Goal: Task Accomplishment & Management: Manage account settings

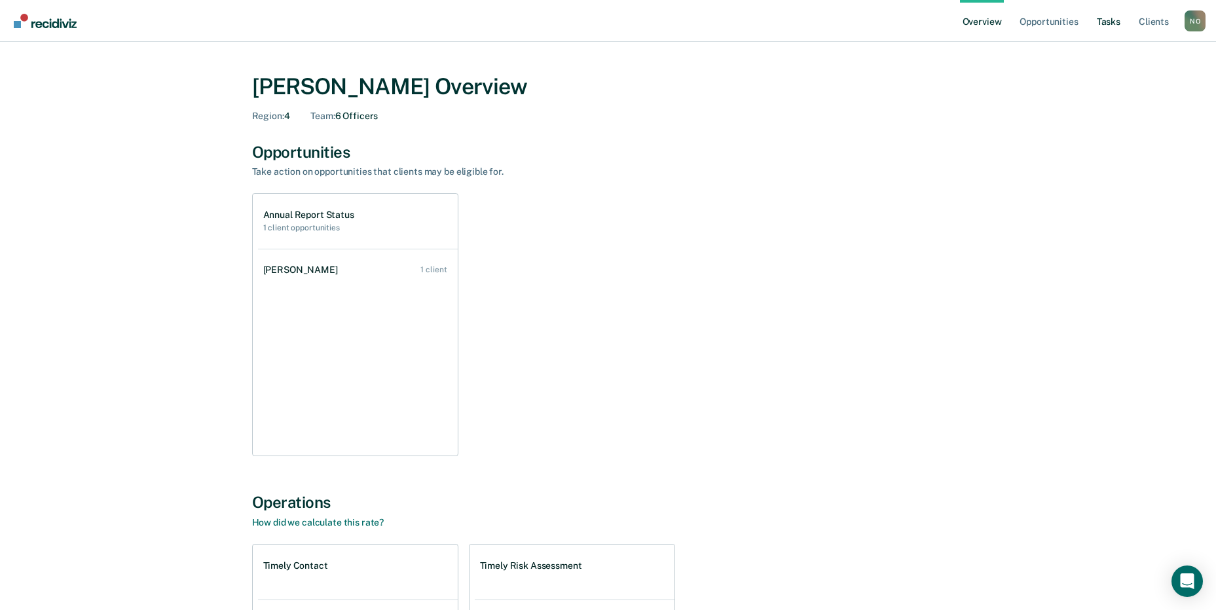
click at [1106, 24] on link "Tasks" at bounding box center [1108, 21] width 29 height 42
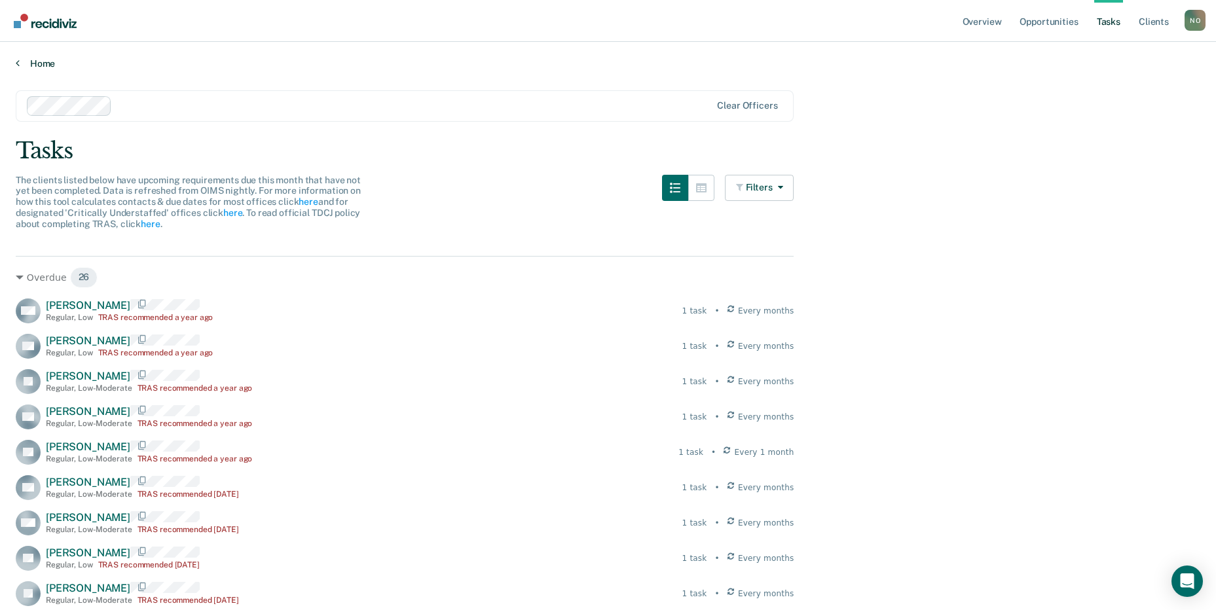
click at [304, 67] on link "Home" at bounding box center [608, 64] width 1184 height 12
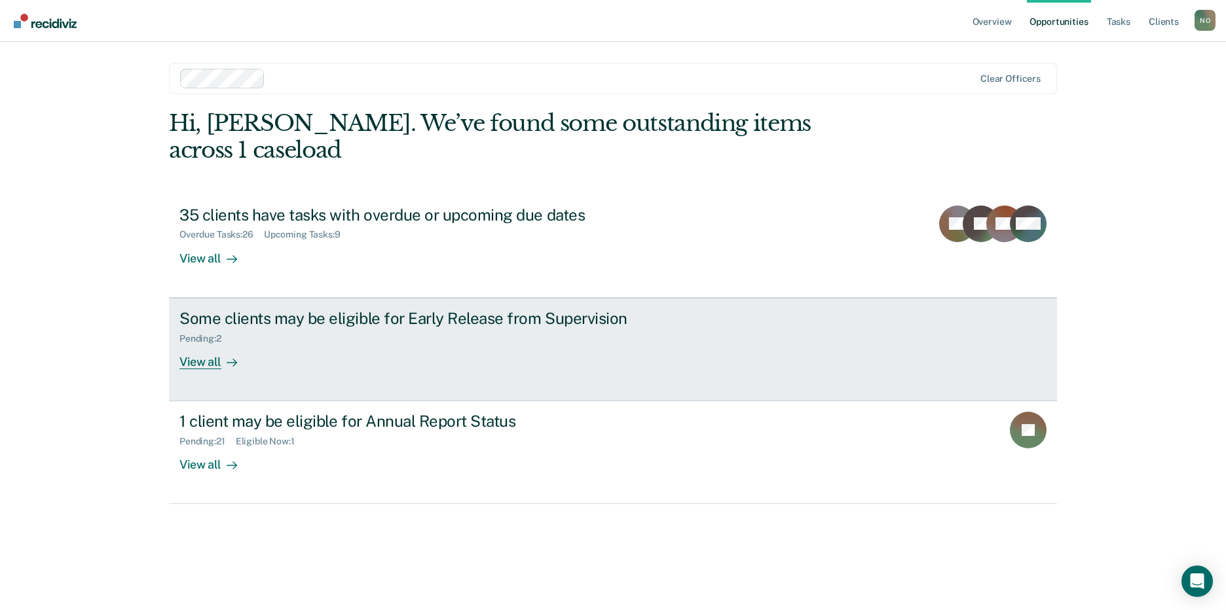
click at [443, 309] on div "Some clients may be eligible for Early Release from Supervision" at bounding box center [409, 318] width 460 height 19
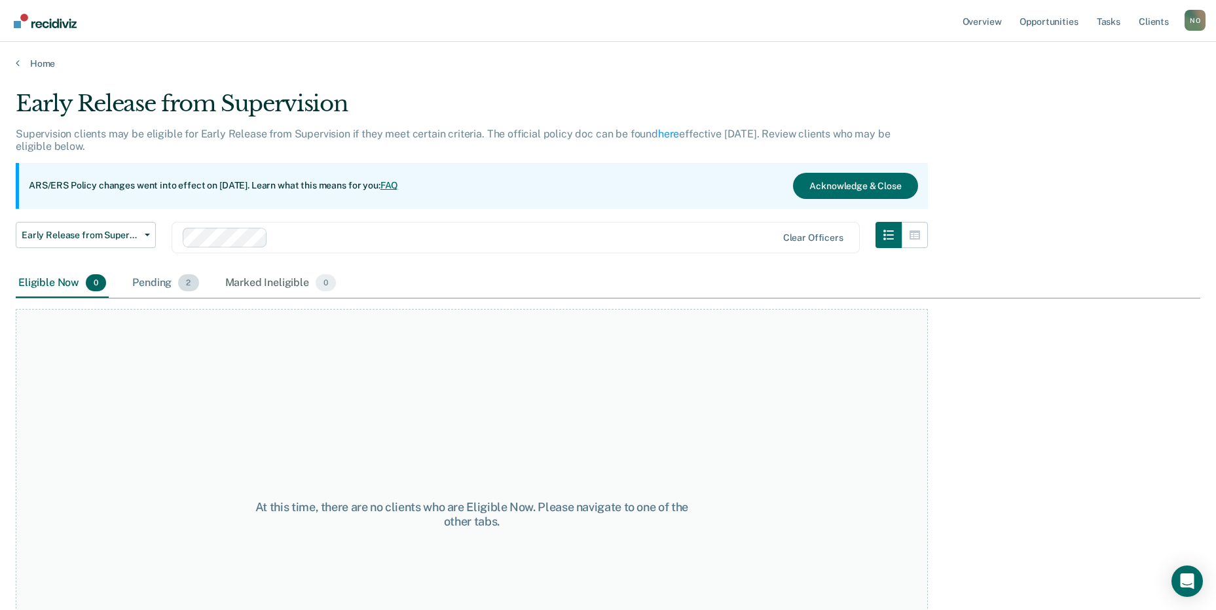
click at [149, 289] on div "Pending 2" at bounding box center [165, 283] width 71 height 29
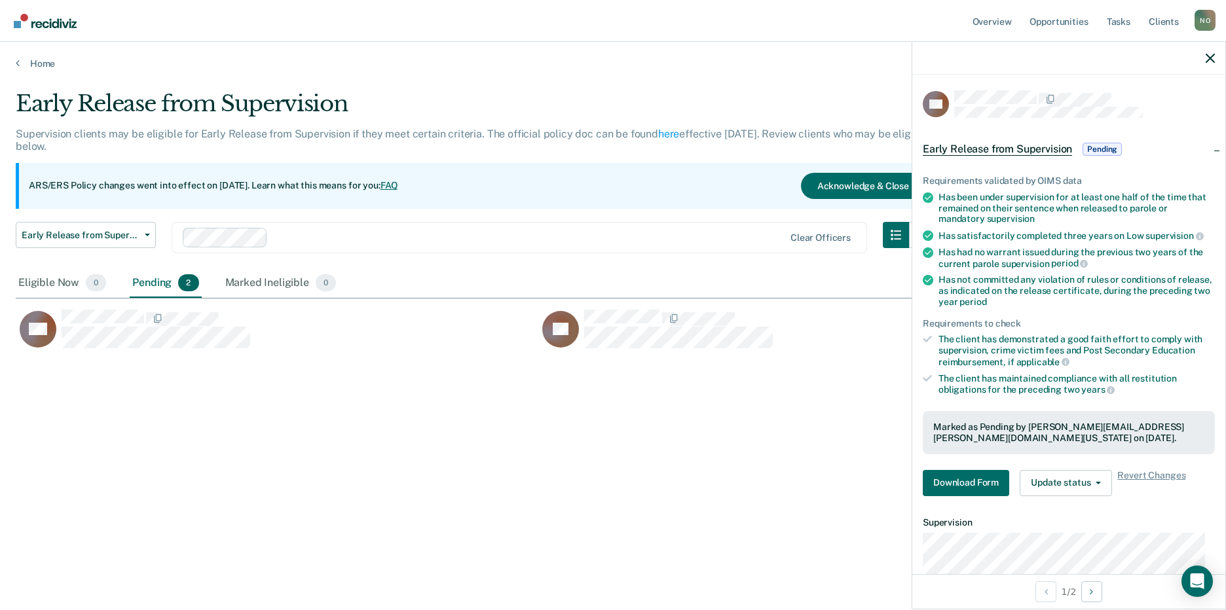
scroll to position [160, 0]
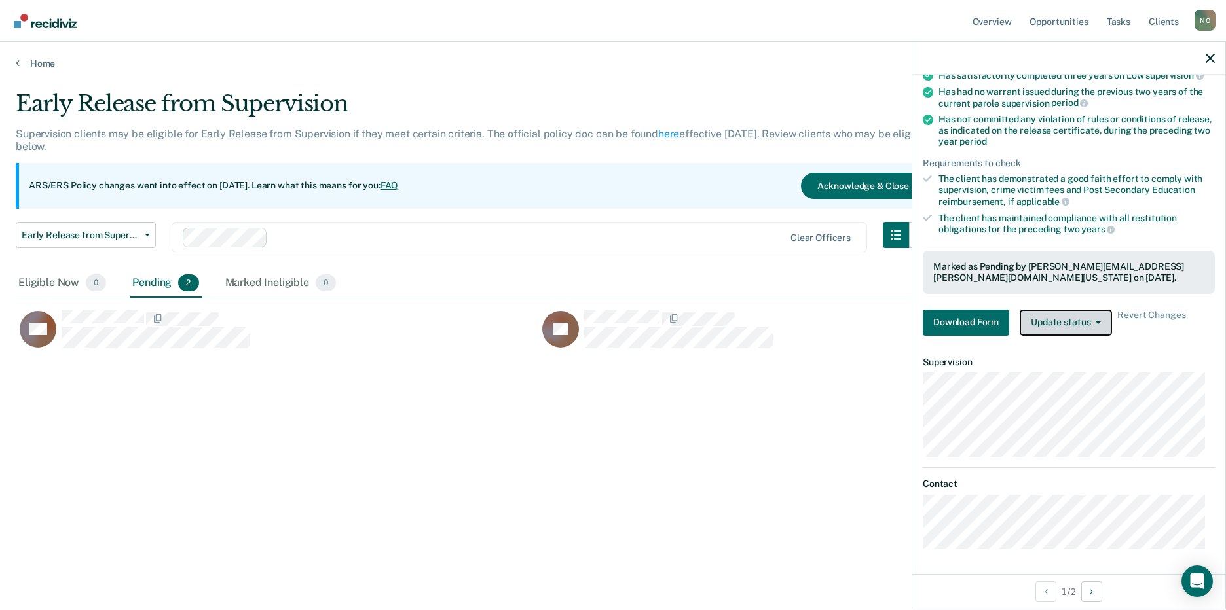
click at [1096, 315] on button "Update status" at bounding box center [1065, 323] width 92 height 26
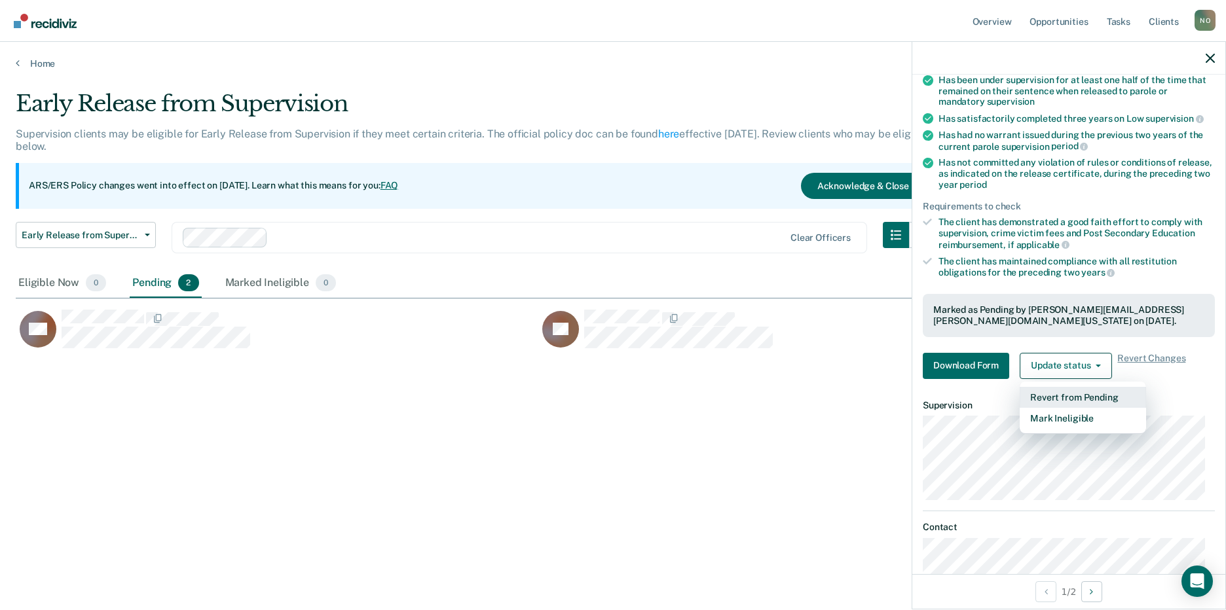
scroll to position [95, 0]
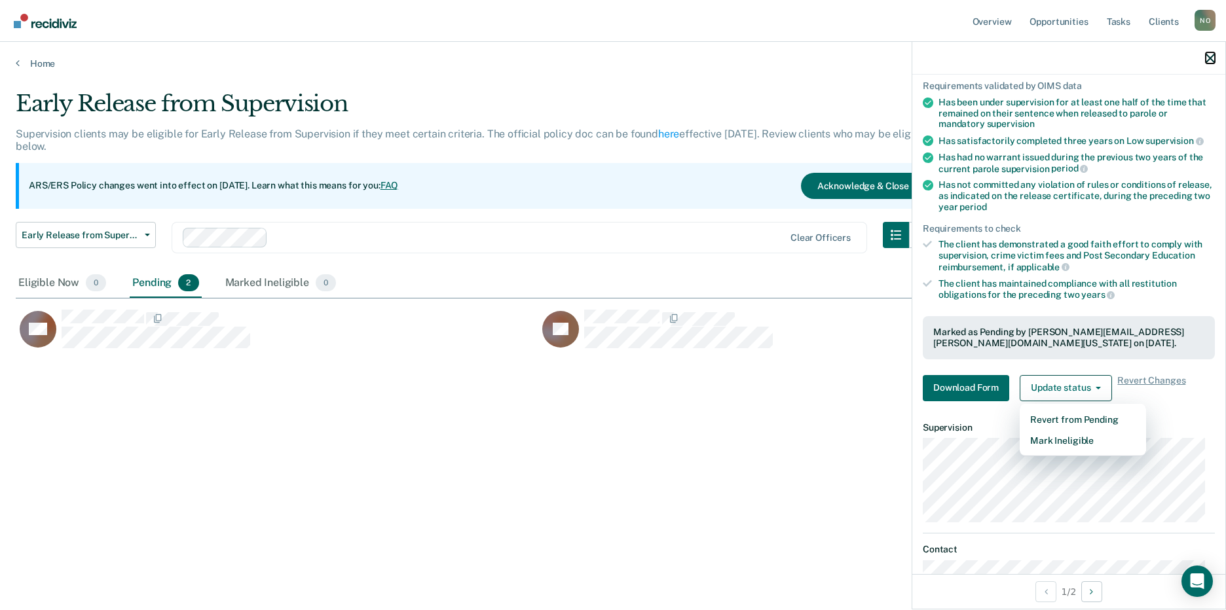
click at [1210, 58] on icon "button" at bounding box center [1209, 58] width 9 height 9
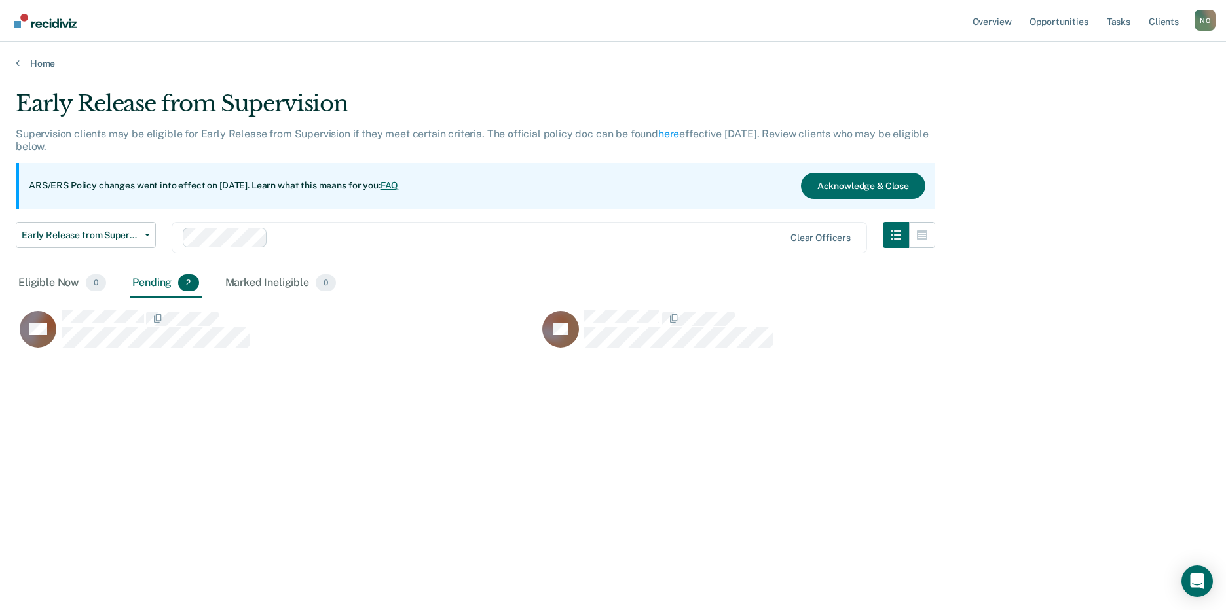
click at [48, 56] on div "Home" at bounding box center [613, 55] width 1226 height 27
click at [43, 67] on link "Home" at bounding box center [613, 64] width 1194 height 12
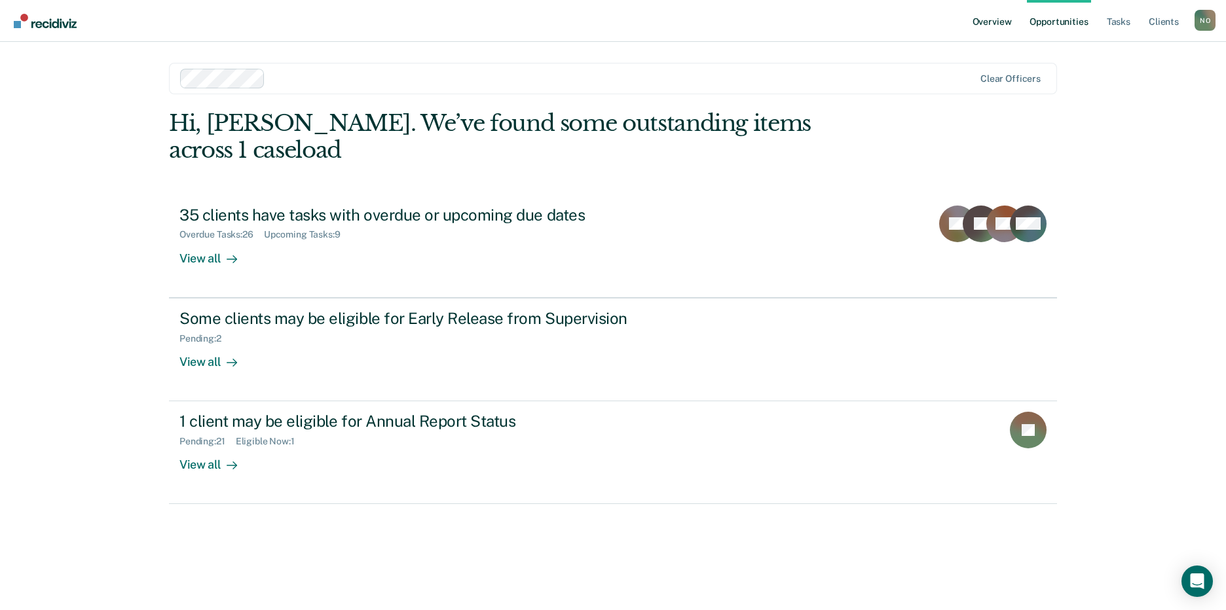
click at [992, 14] on link "Overview" at bounding box center [992, 21] width 45 height 42
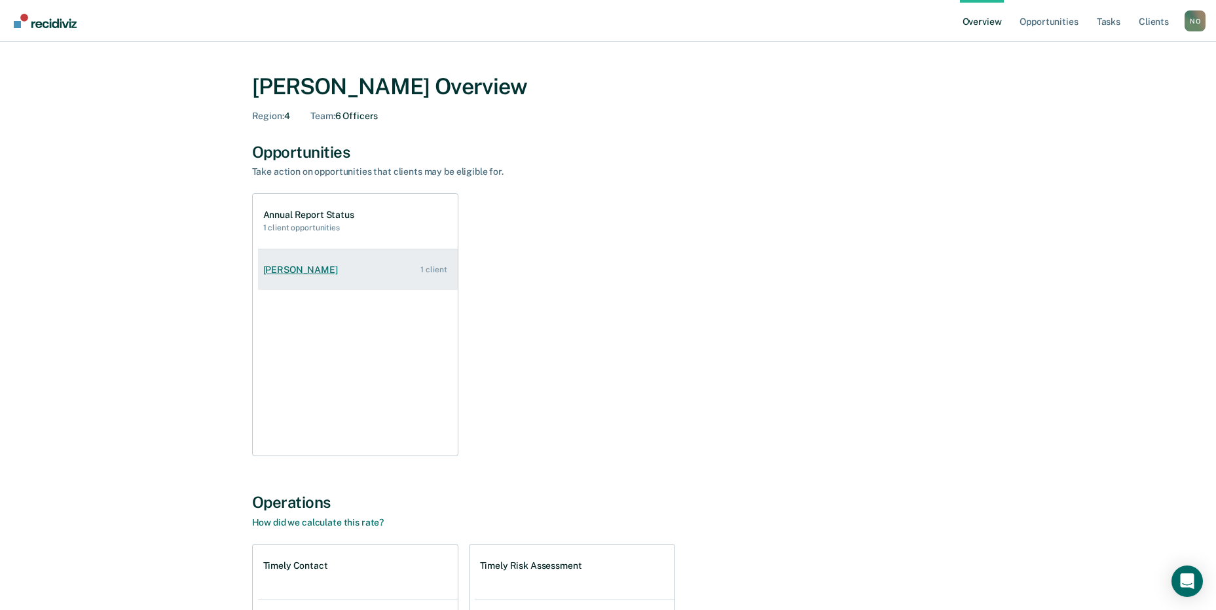
click at [301, 266] on div "[PERSON_NAME]" at bounding box center [303, 269] width 80 height 11
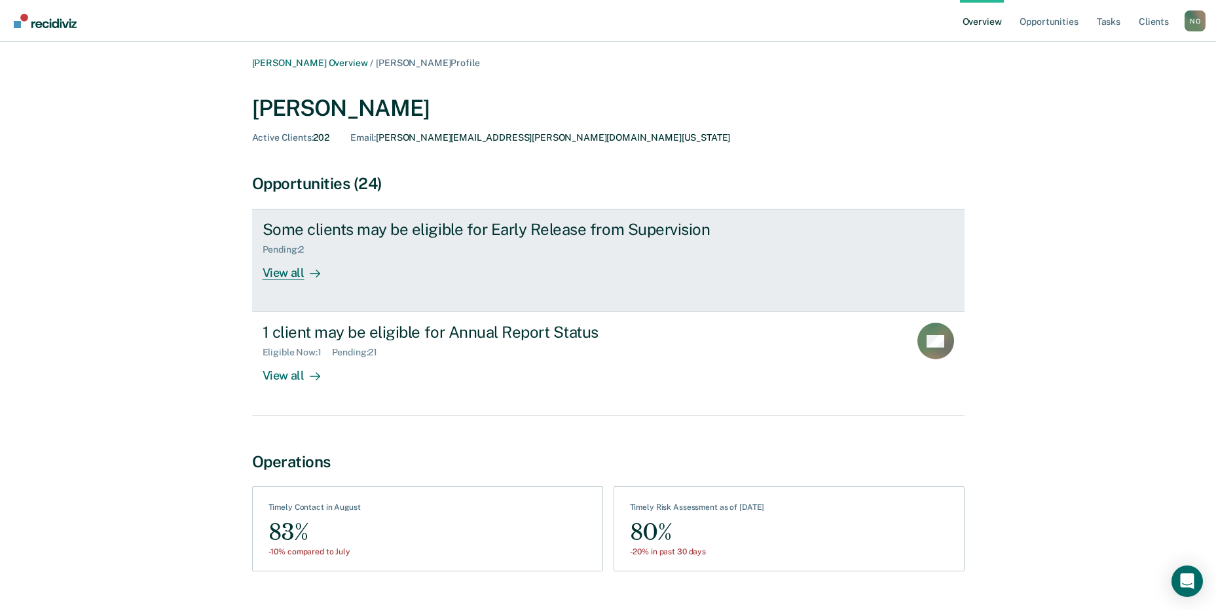
click at [289, 273] on div "View all" at bounding box center [299, 268] width 73 height 26
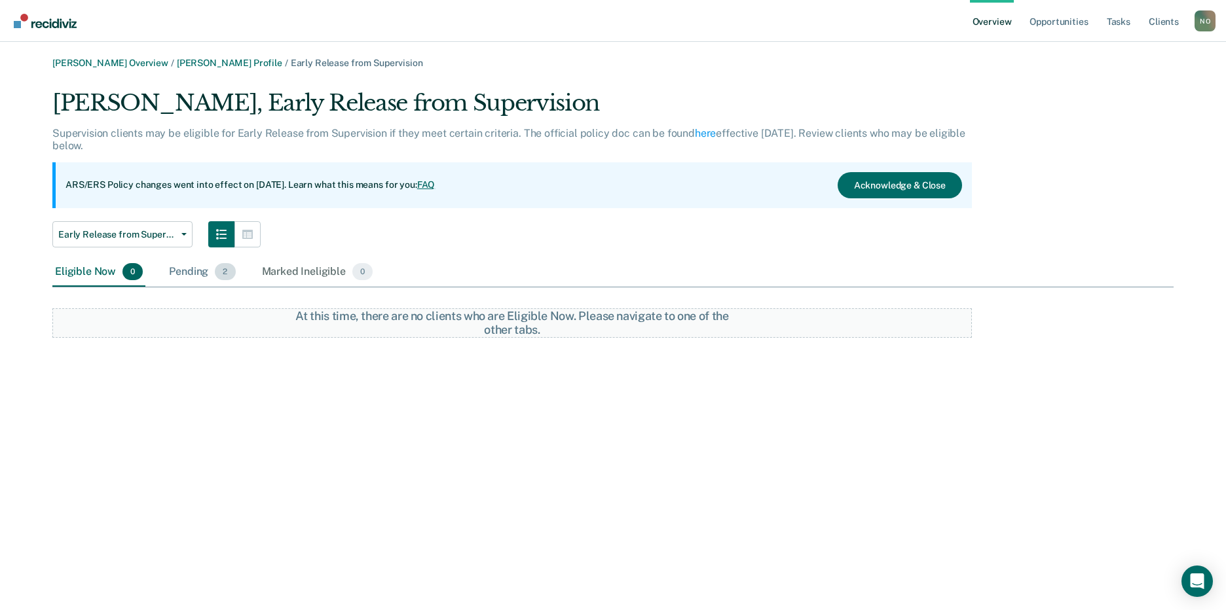
click at [196, 277] on div "Pending 2" at bounding box center [201, 272] width 71 height 29
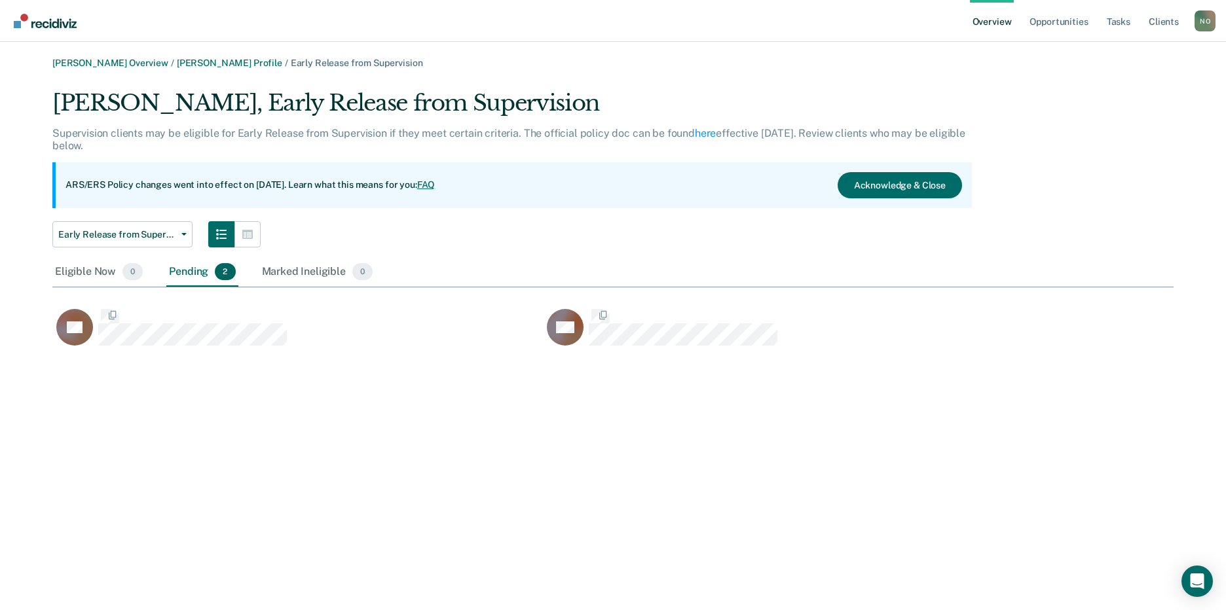
scroll to position [261, 1111]
click at [185, 233] on icon "button" at bounding box center [183, 234] width 5 height 3
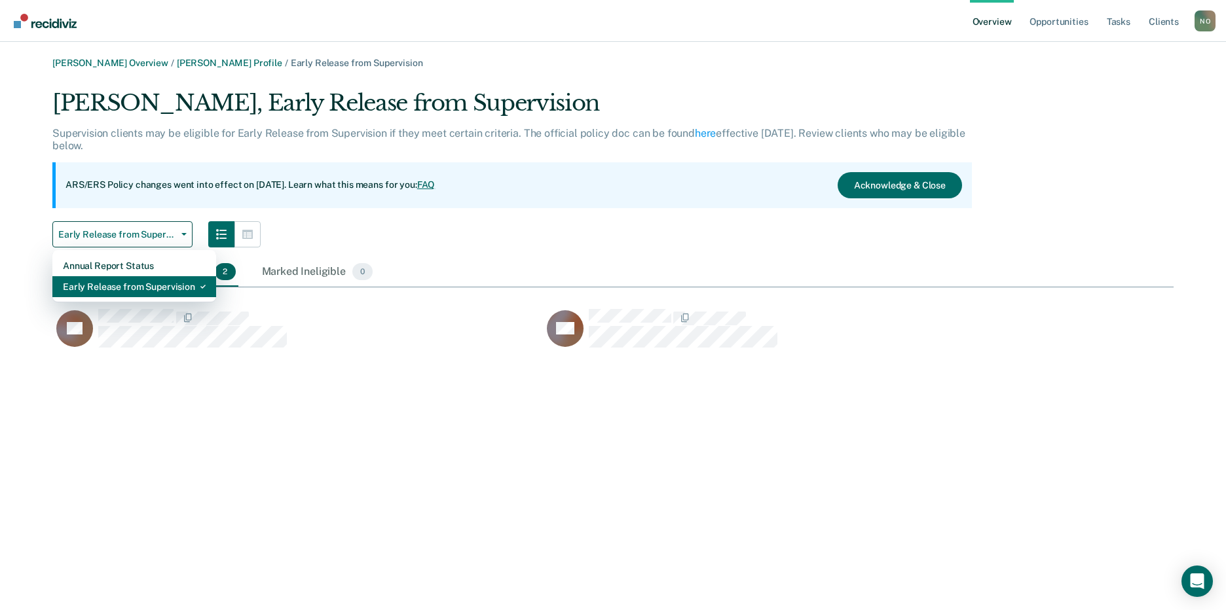
click at [183, 284] on div "Early Release from Supervision" at bounding box center [134, 286] width 143 height 21
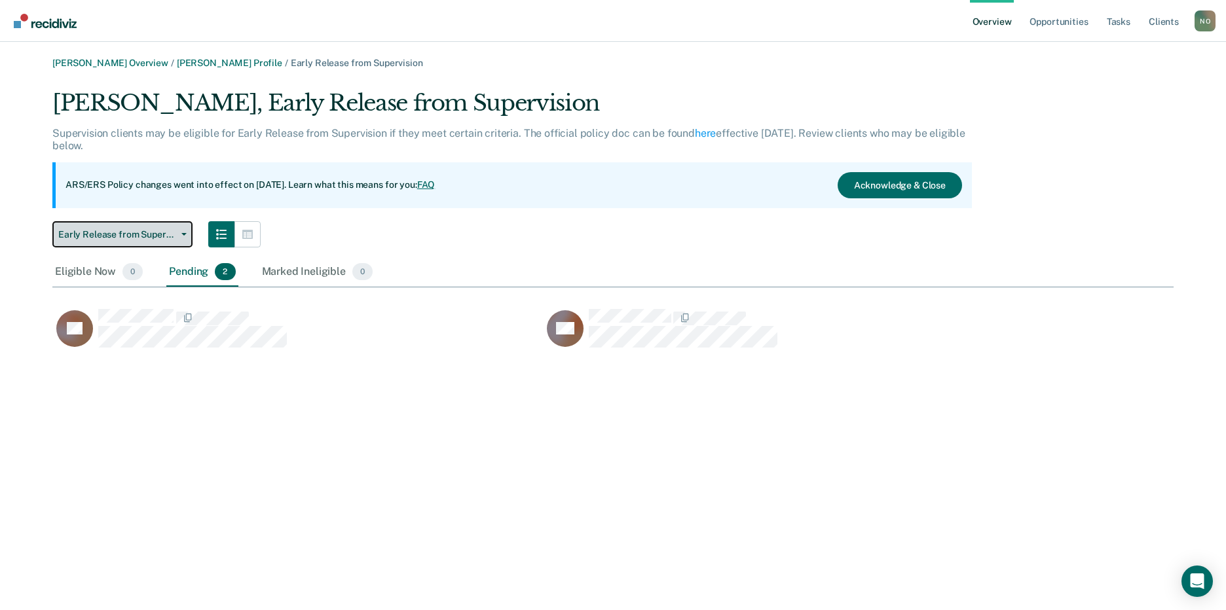
click at [179, 242] on button "Early Release from Supervision" at bounding box center [122, 234] width 140 height 26
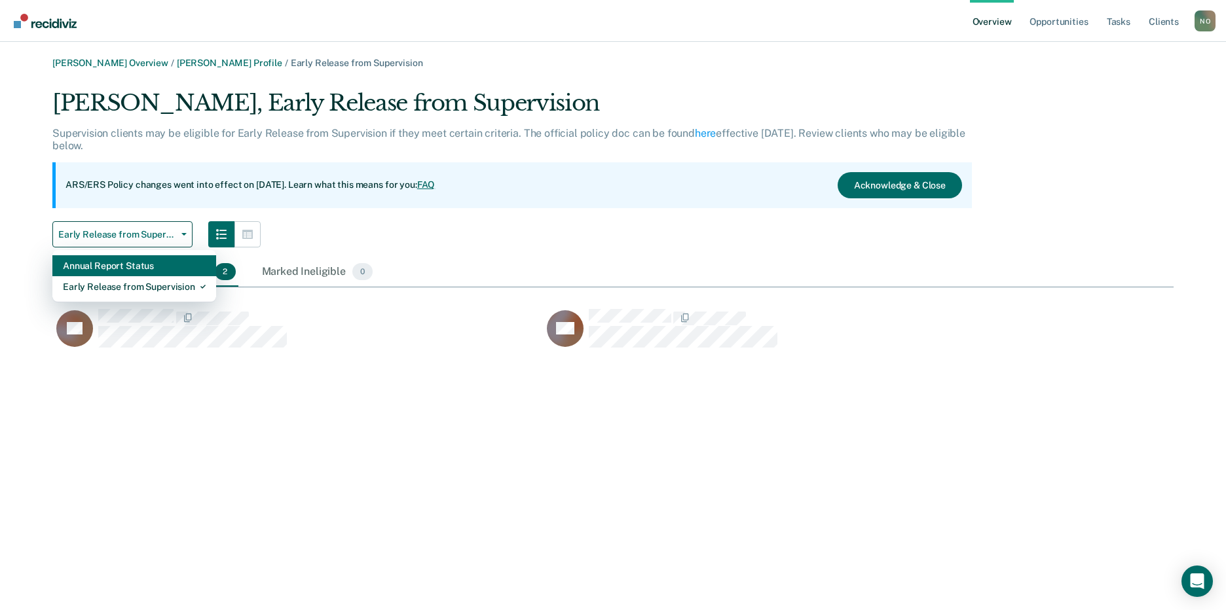
click at [149, 261] on div "Annual Report Status" at bounding box center [134, 265] width 143 height 21
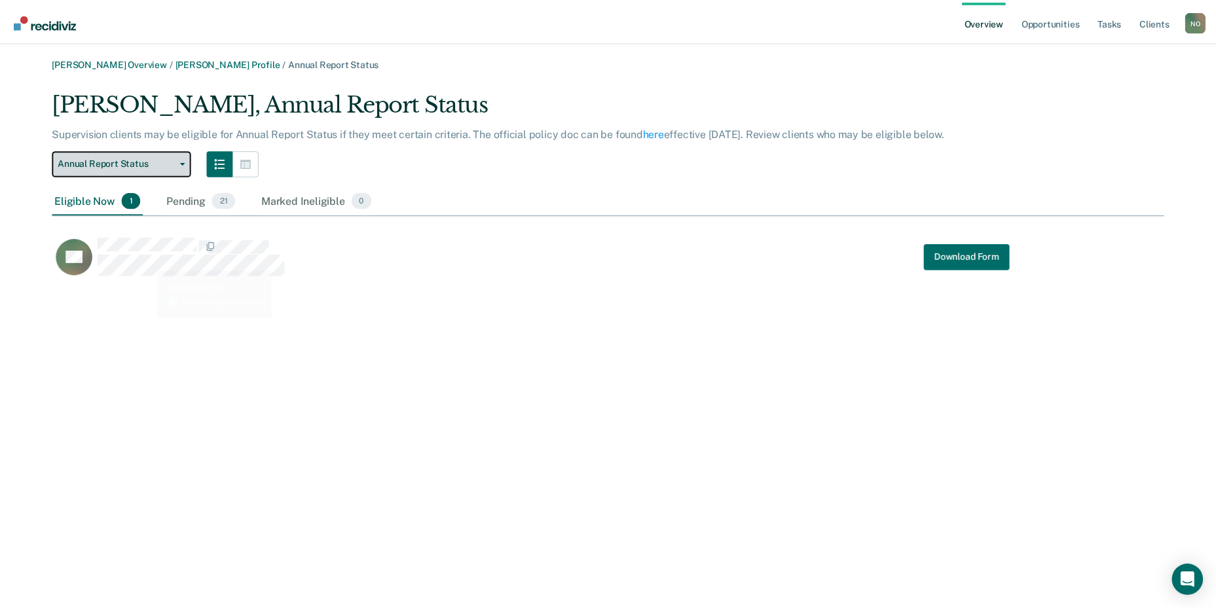
scroll to position [189, 1111]
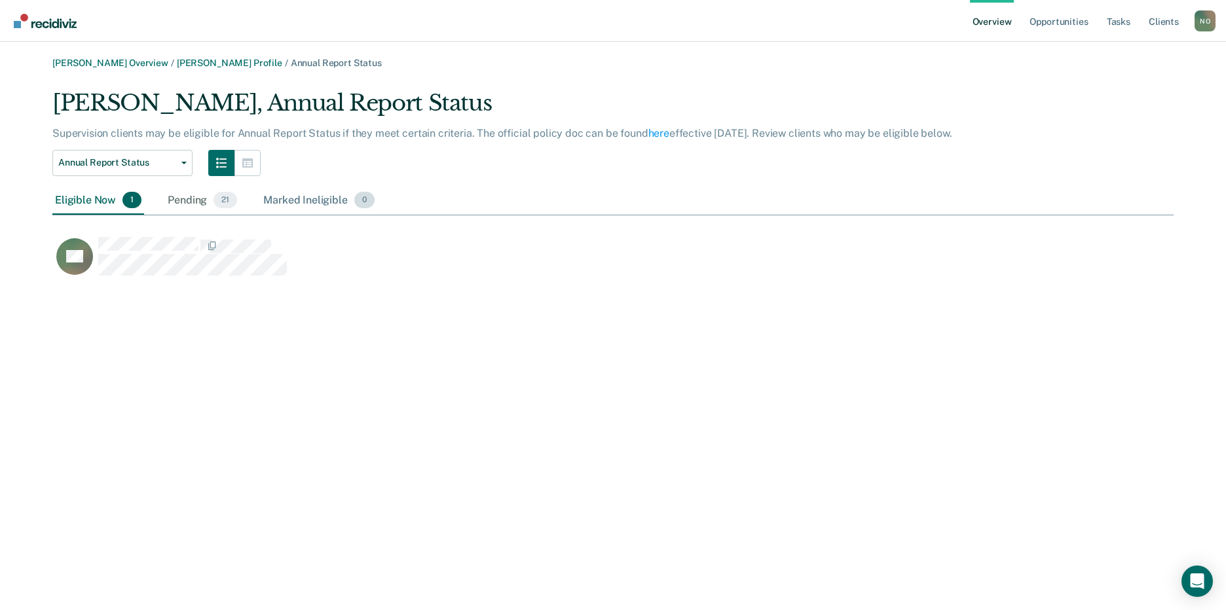
click at [194, 196] on div "Pending 21" at bounding box center [202, 201] width 75 height 29
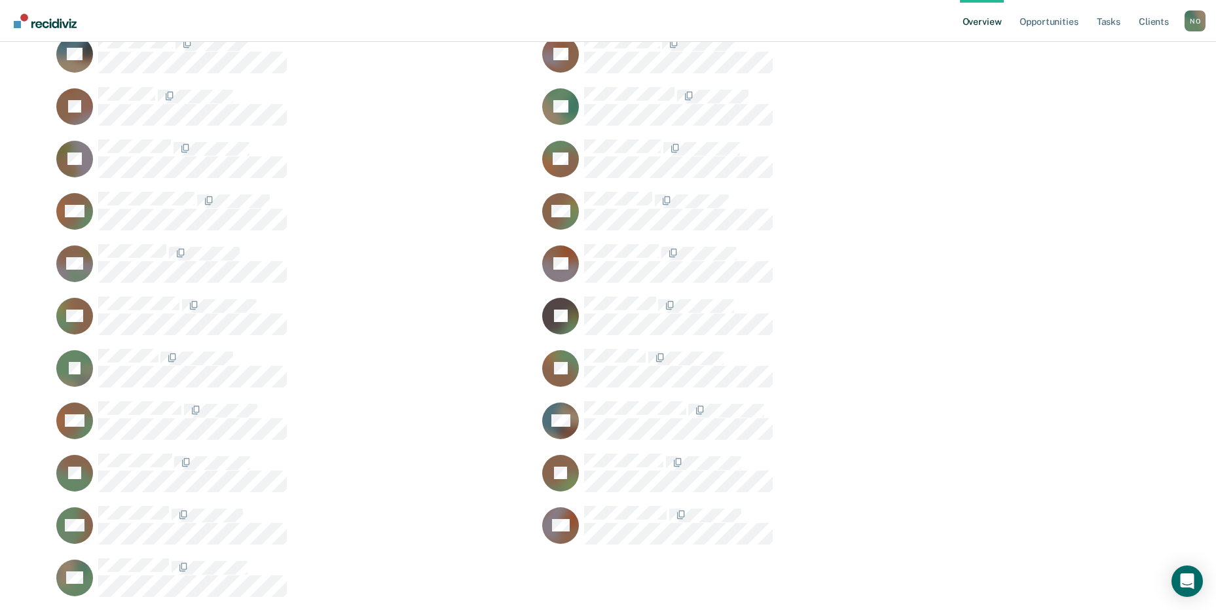
scroll to position [179, 0]
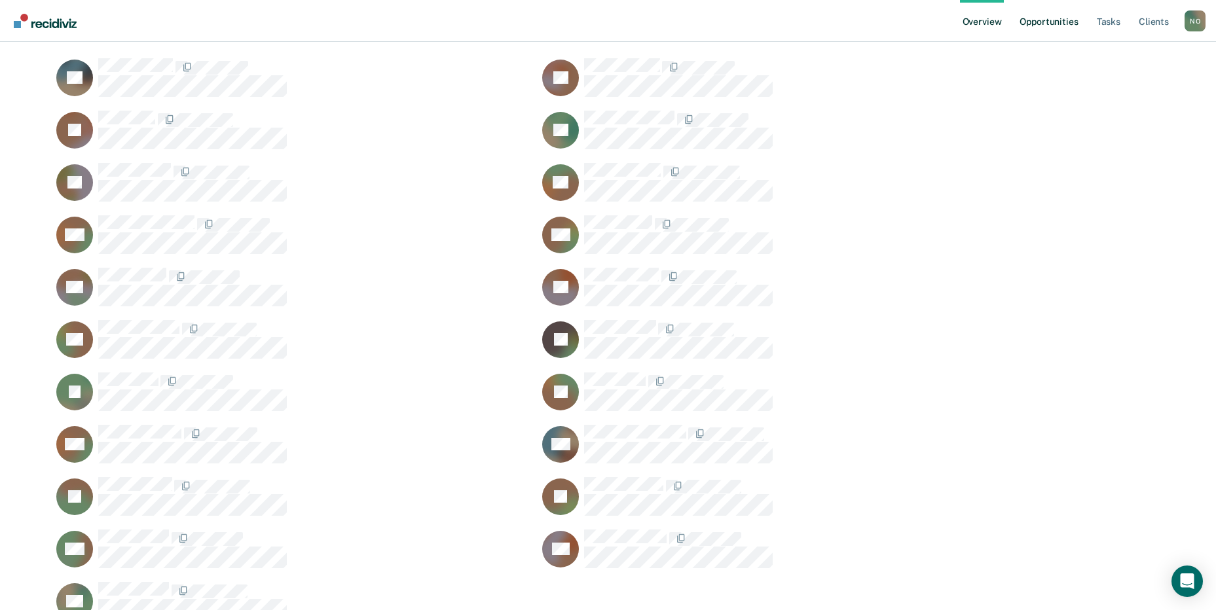
click at [1056, 31] on link "Opportunities" at bounding box center [1049, 21] width 64 height 42
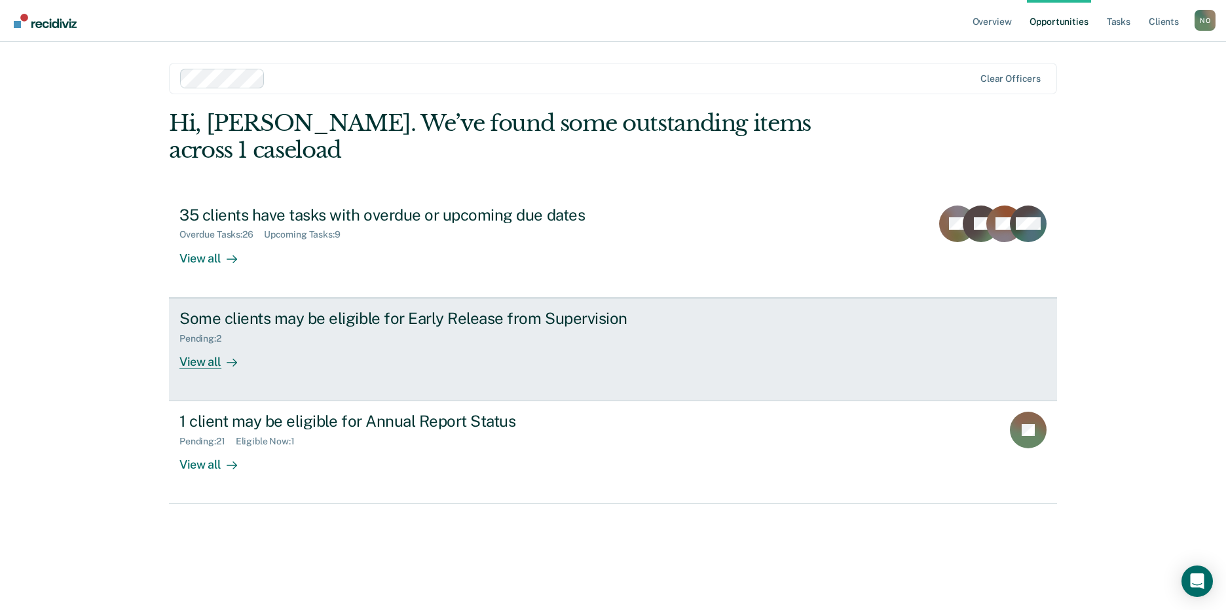
click at [208, 344] on div "View all" at bounding box center [215, 357] width 73 height 26
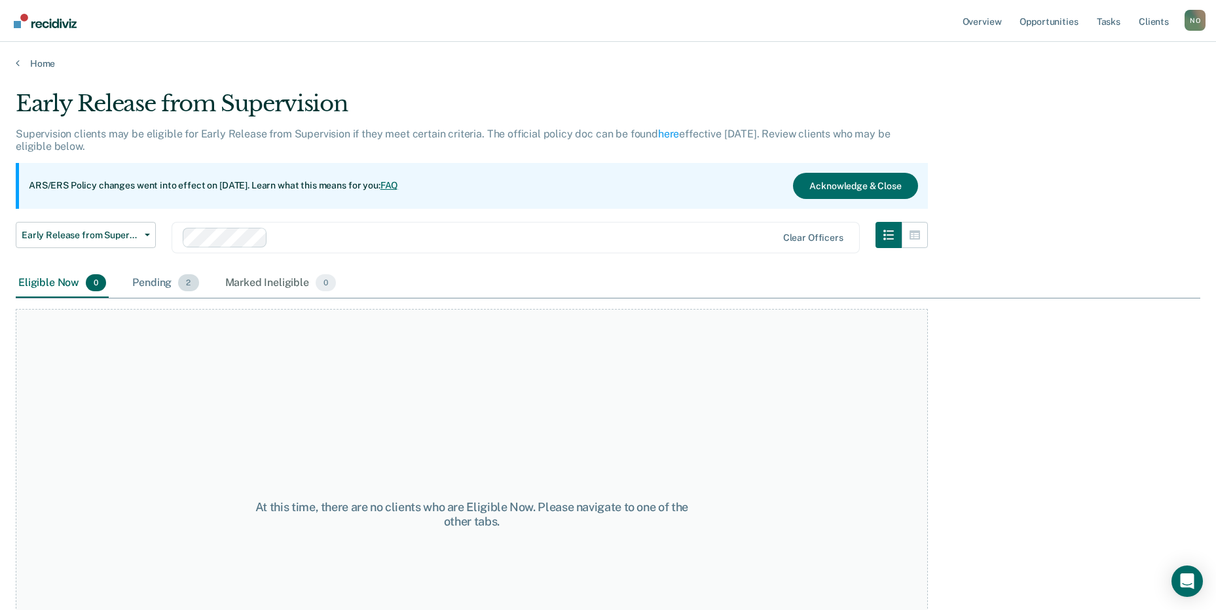
click at [166, 283] on div "Pending 2" at bounding box center [165, 283] width 71 height 29
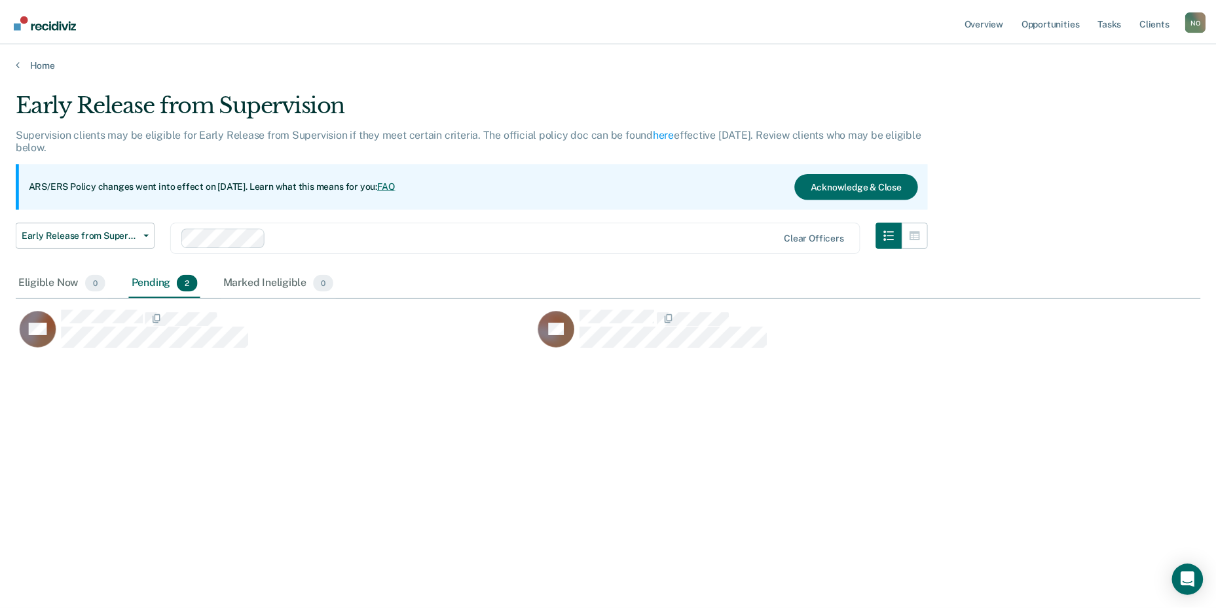
scroll to position [412, 1184]
click at [241, 277] on div "Marked Ineligible 0" at bounding box center [281, 283] width 117 height 29
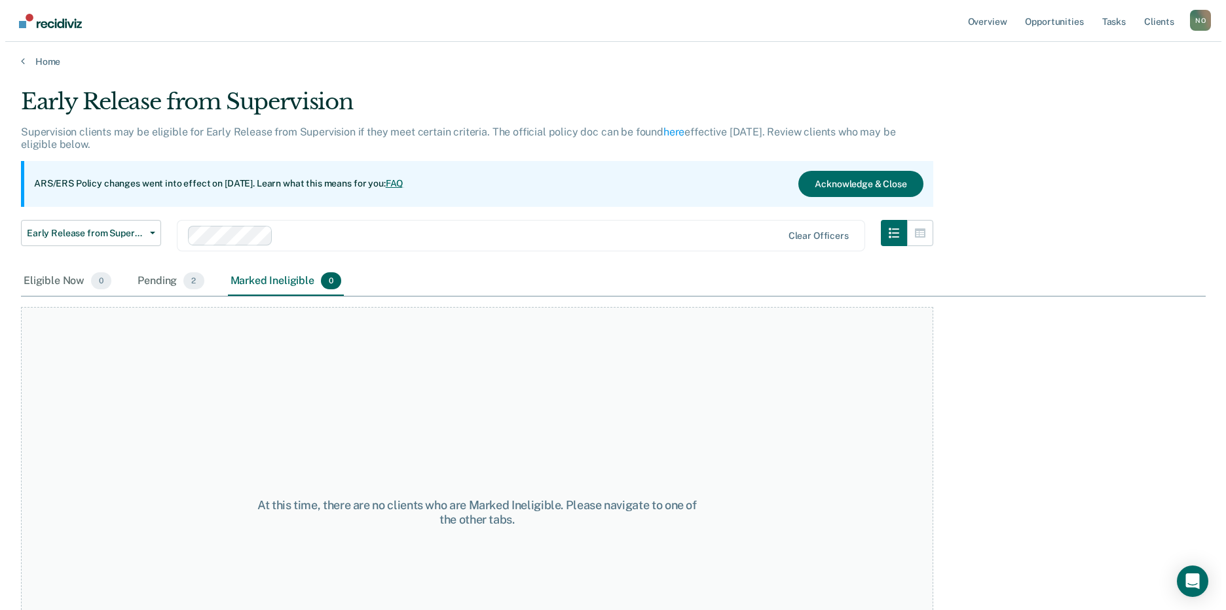
scroll to position [0, 0]
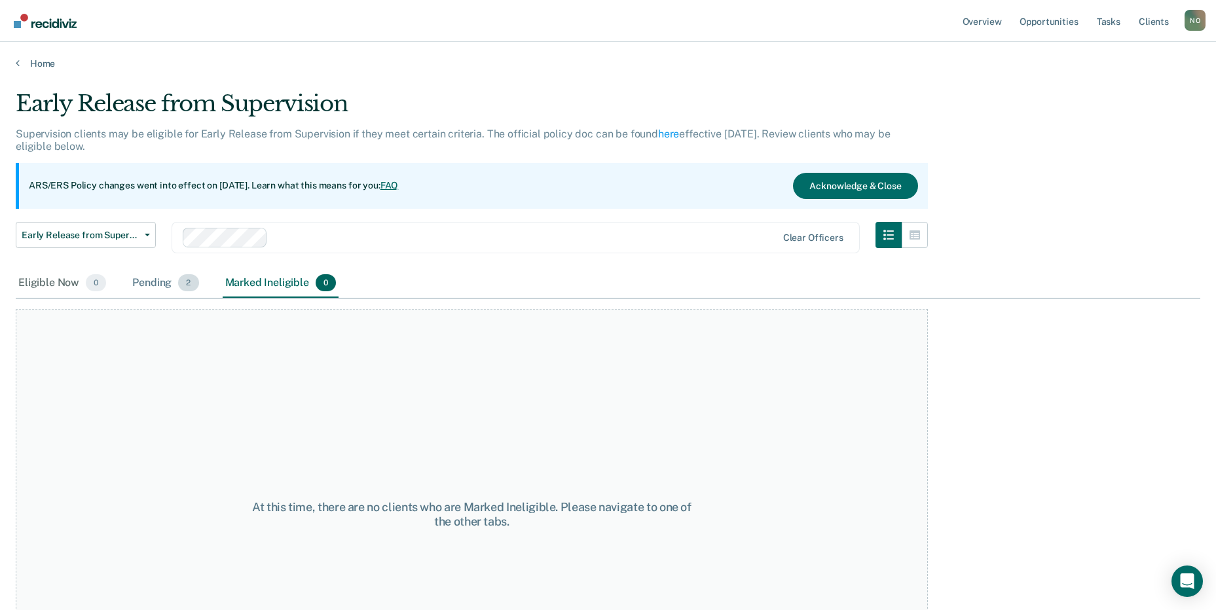
click at [139, 283] on div "Pending 2" at bounding box center [165, 283] width 71 height 29
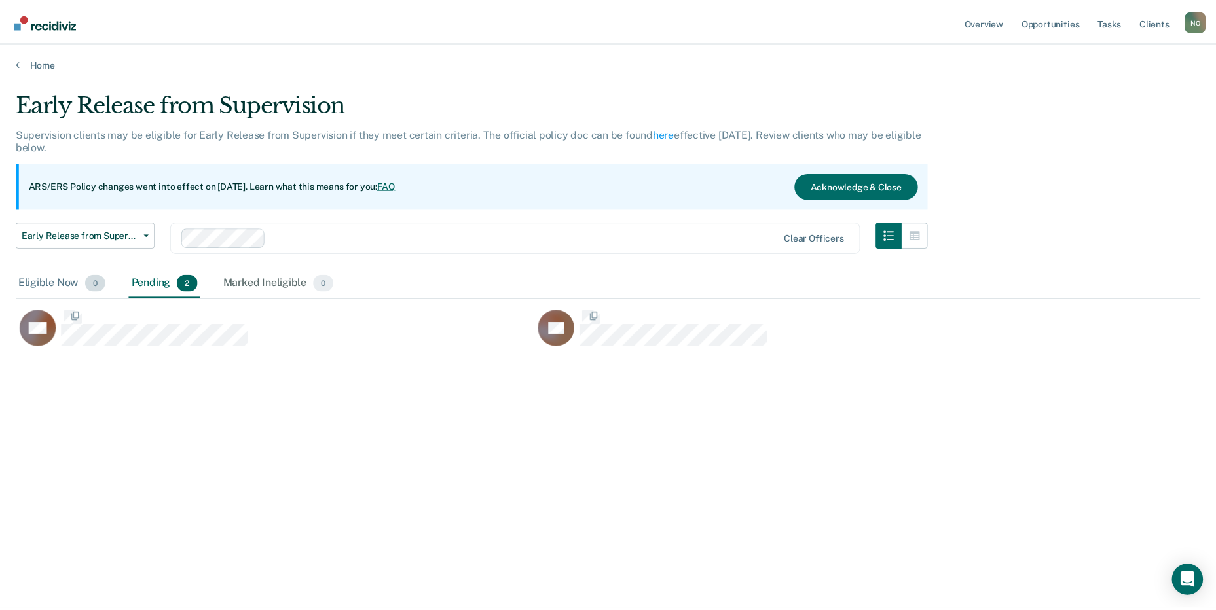
scroll to position [412, 1184]
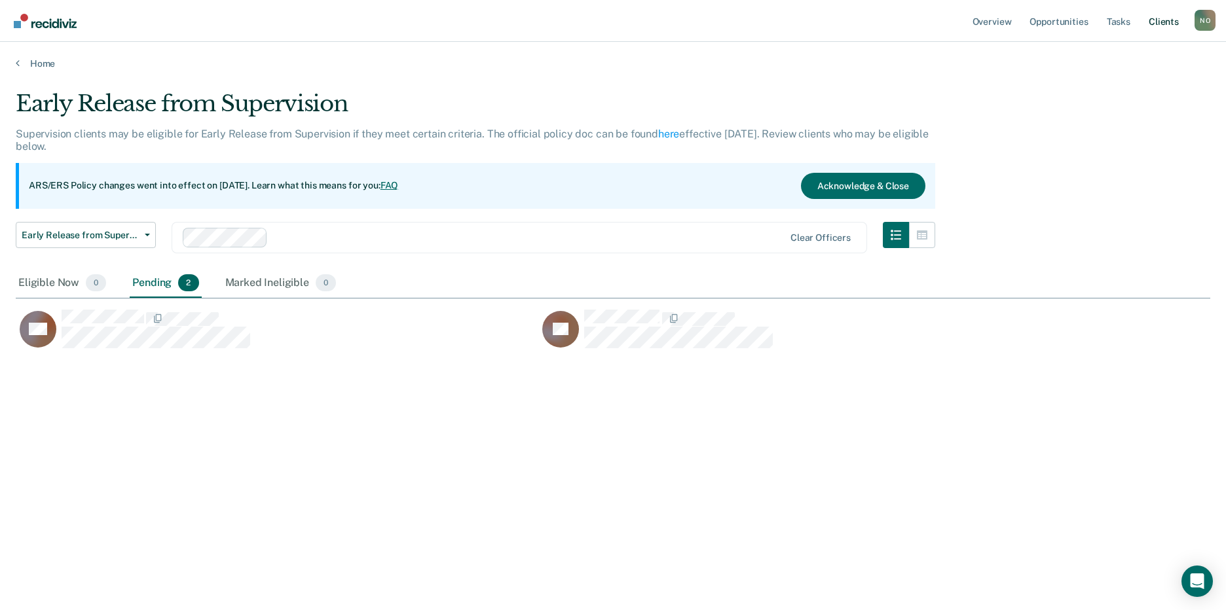
click at [1157, 16] on link "Client s" at bounding box center [1163, 21] width 35 height 42
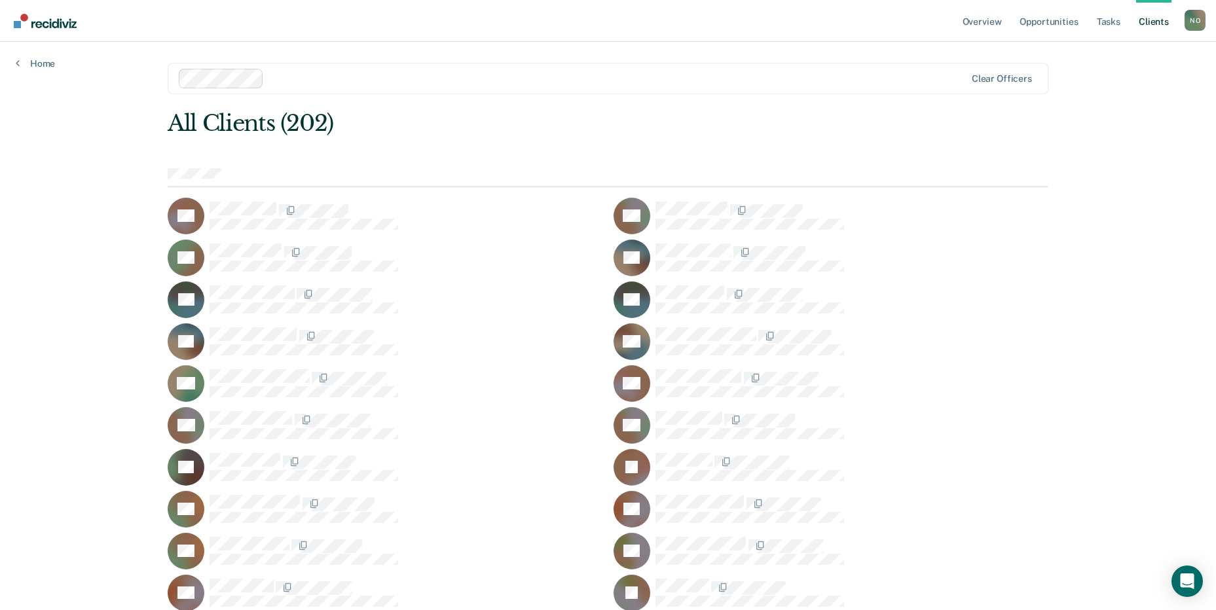
click at [507, 287] on div at bounding box center [405, 293] width 393 height 17
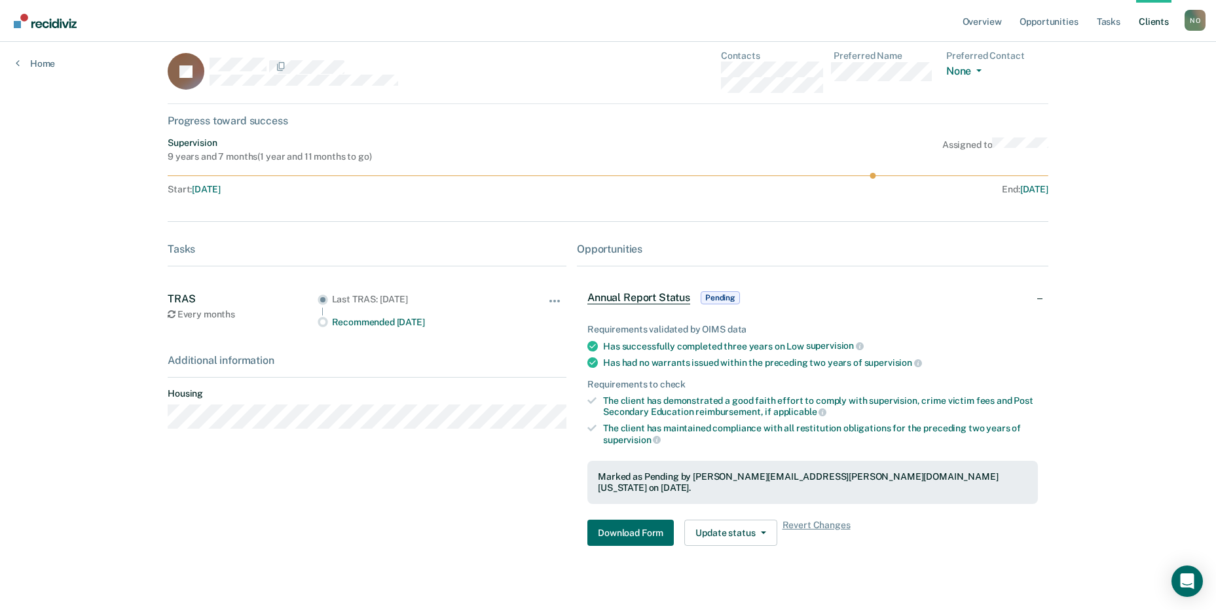
scroll to position [16, 0]
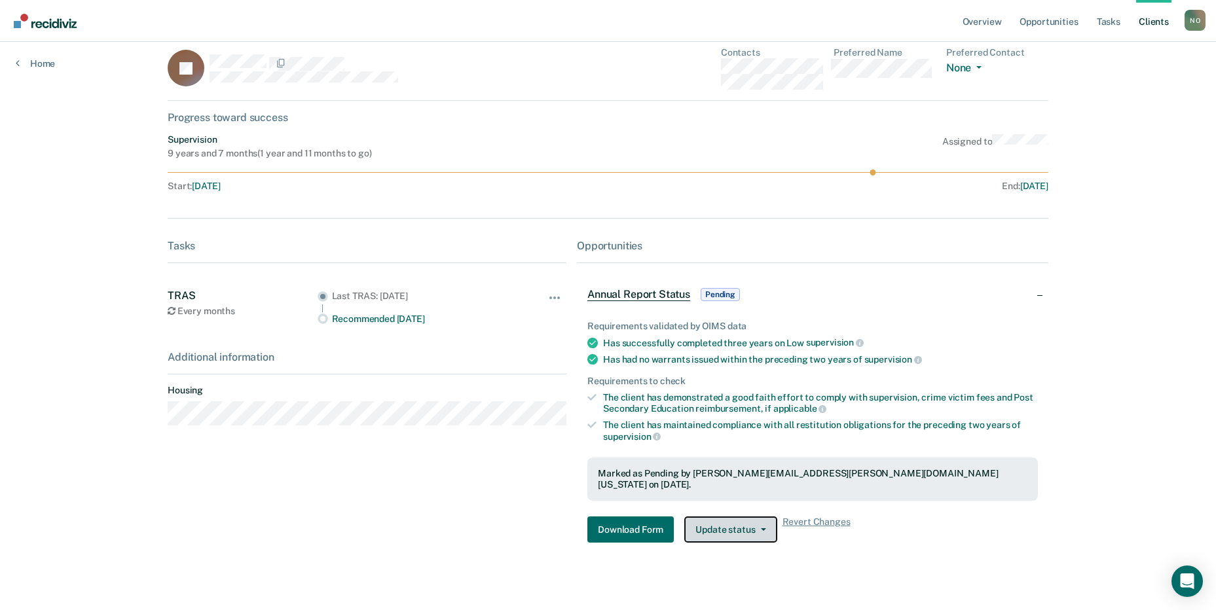
click at [748, 522] on button "Update status" at bounding box center [730, 530] width 92 height 26
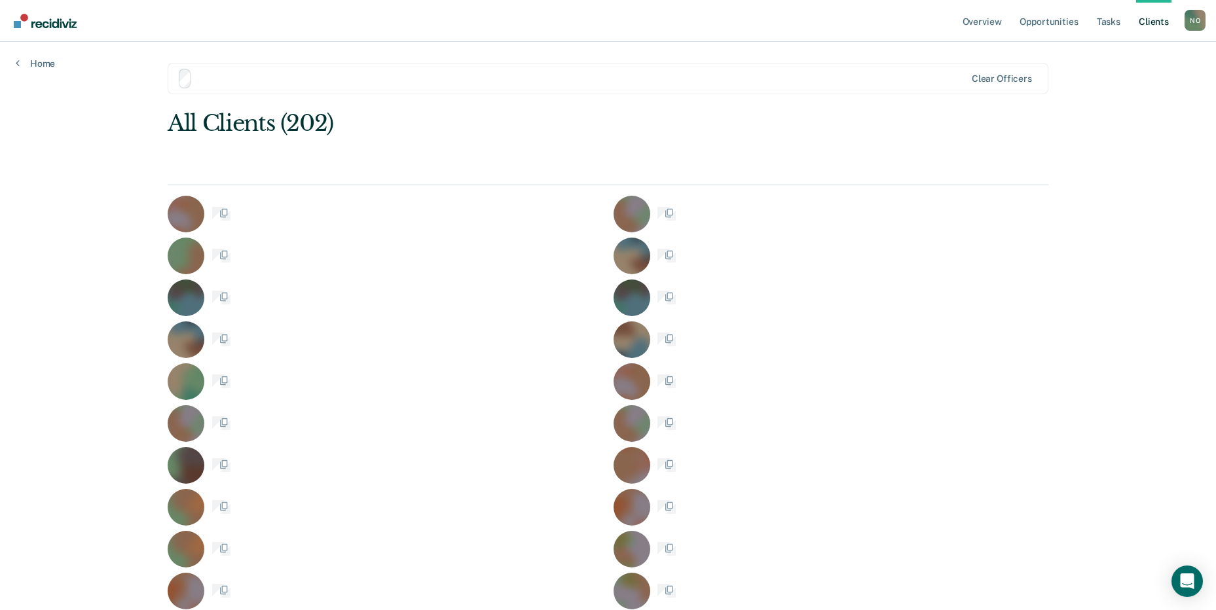
scroll to position [1453, 0]
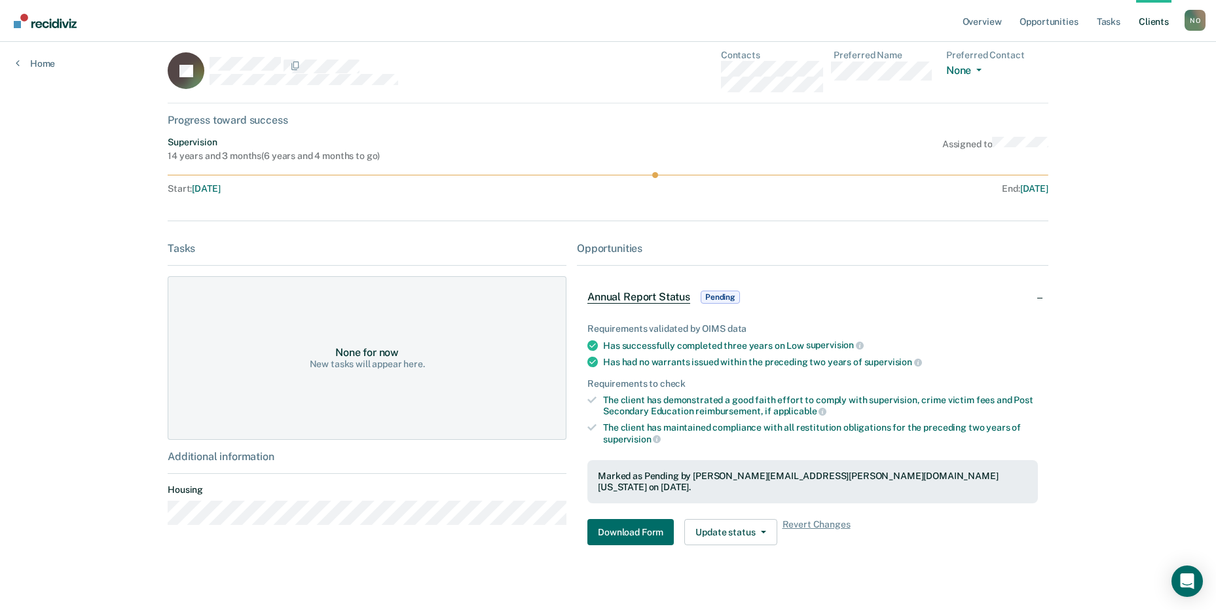
scroll to position [16, 0]
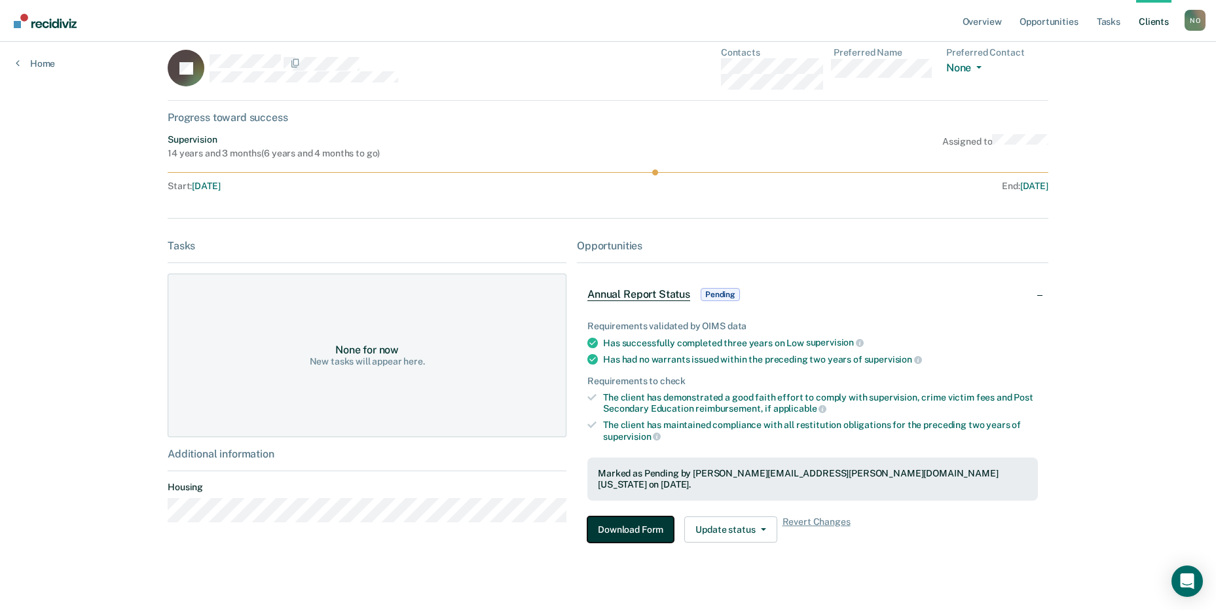
click at [629, 520] on button "Download Form" at bounding box center [630, 530] width 86 height 26
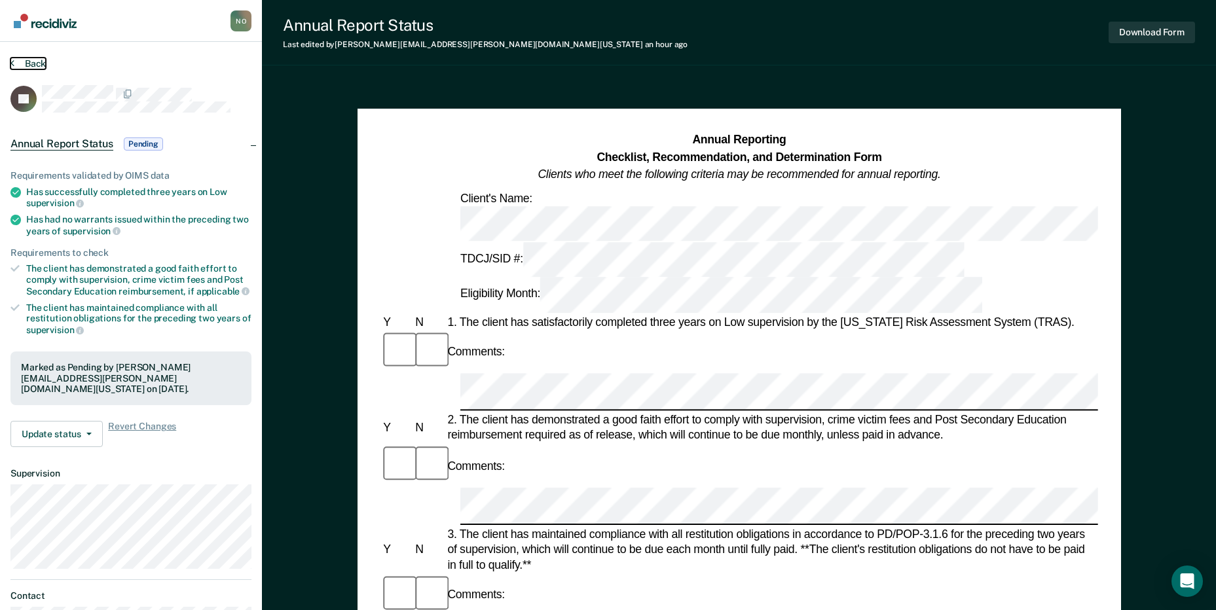
click at [18, 62] on button "Back" at bounding box center [27, 64] width 35 height 12
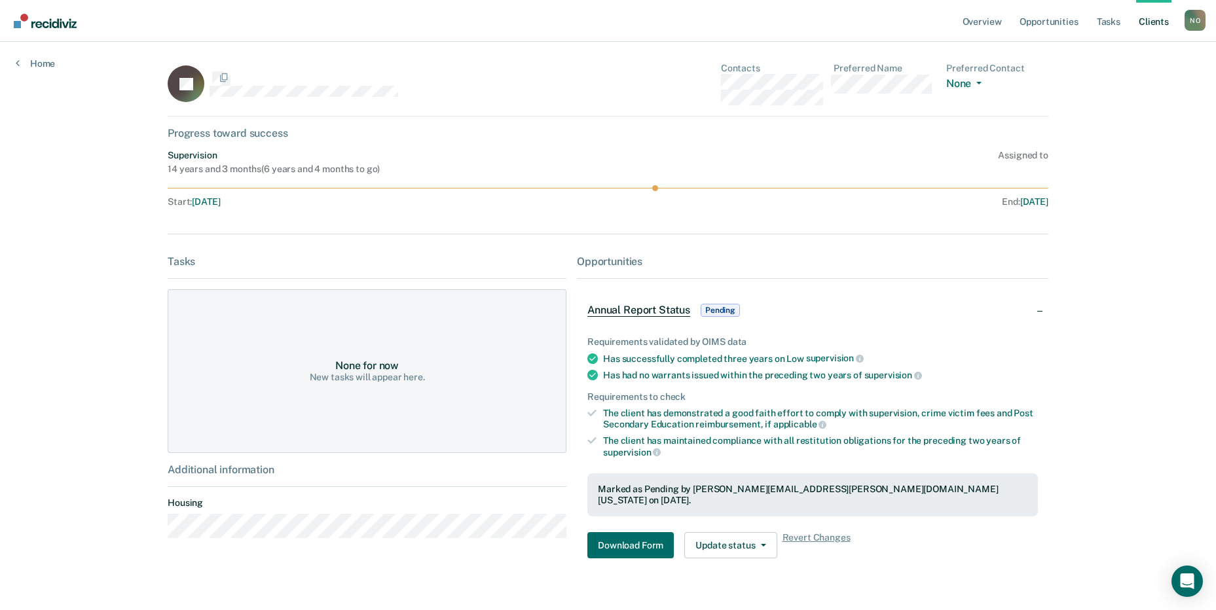
scroll to position [16, 0]
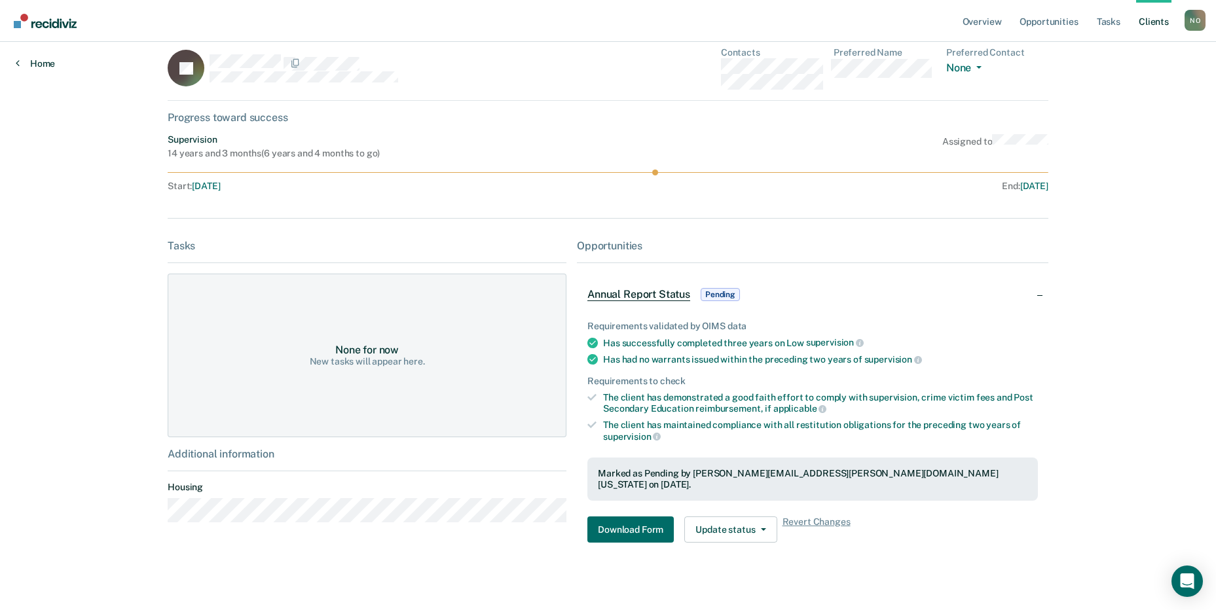
click at [18, 62] on icon at bounding box center [18, 63] width 4 height 10
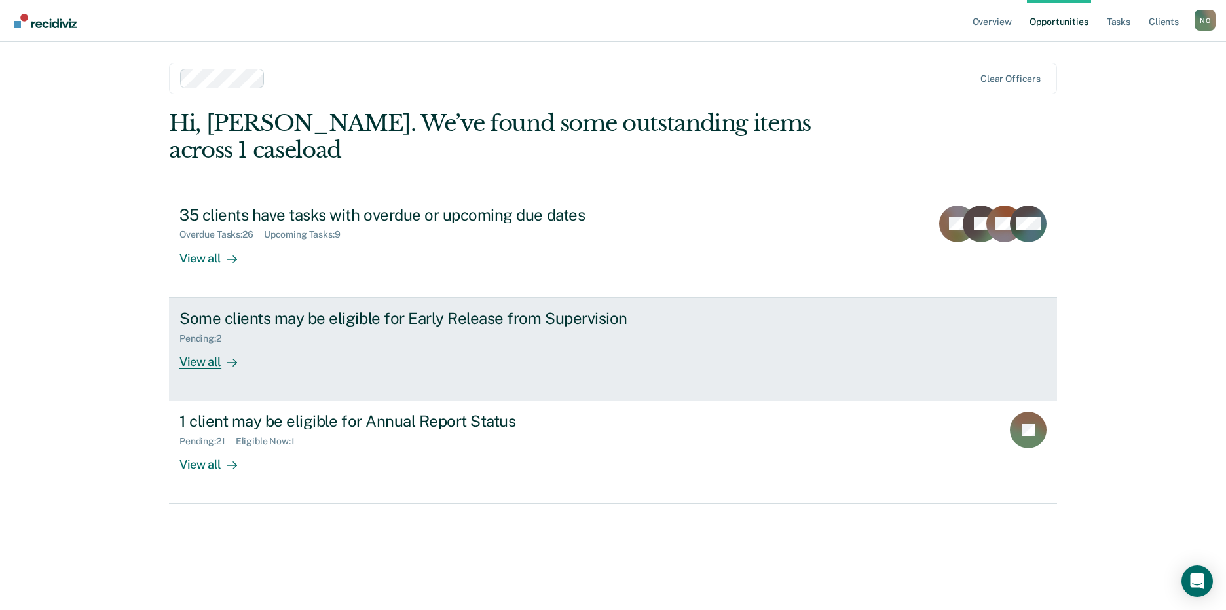
click at [223, 354] on div at bounding box center [229, 361] width 16 height 15
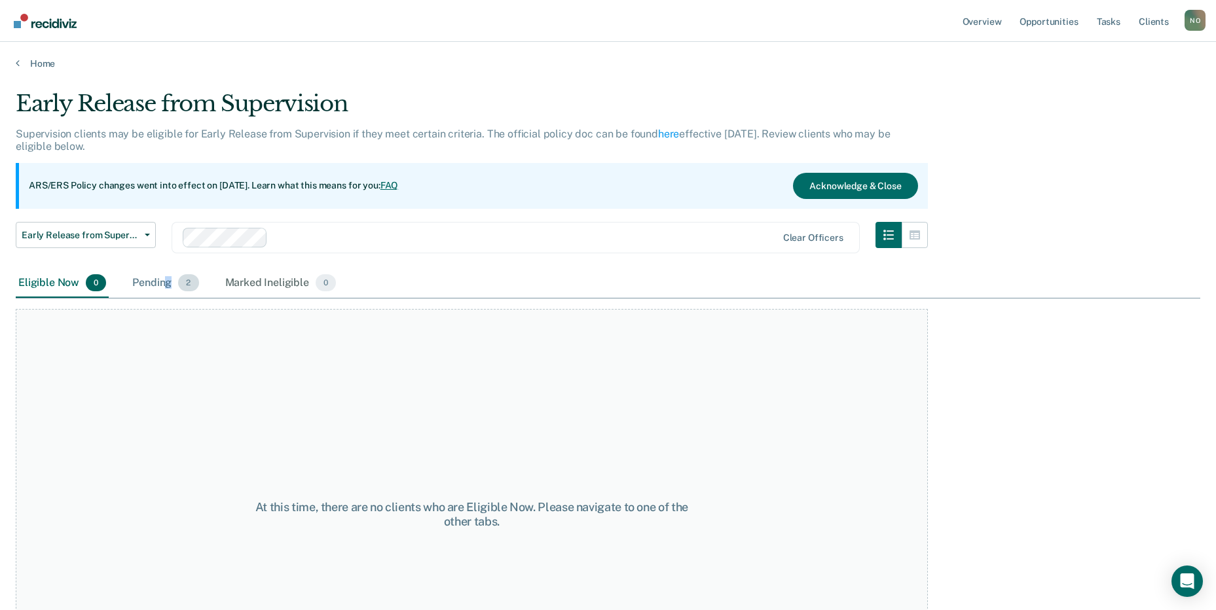
click at [168, 285] on div "Pending 2" at bounding box center [165, 283] width 71 height 29
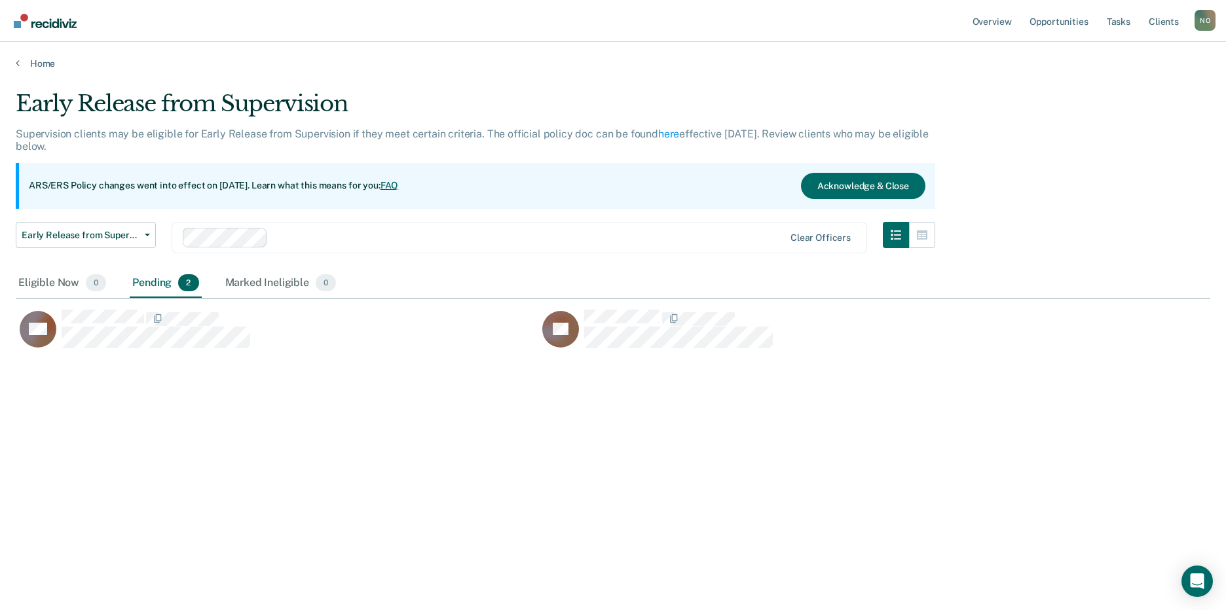
scroll to position [412, 1184]
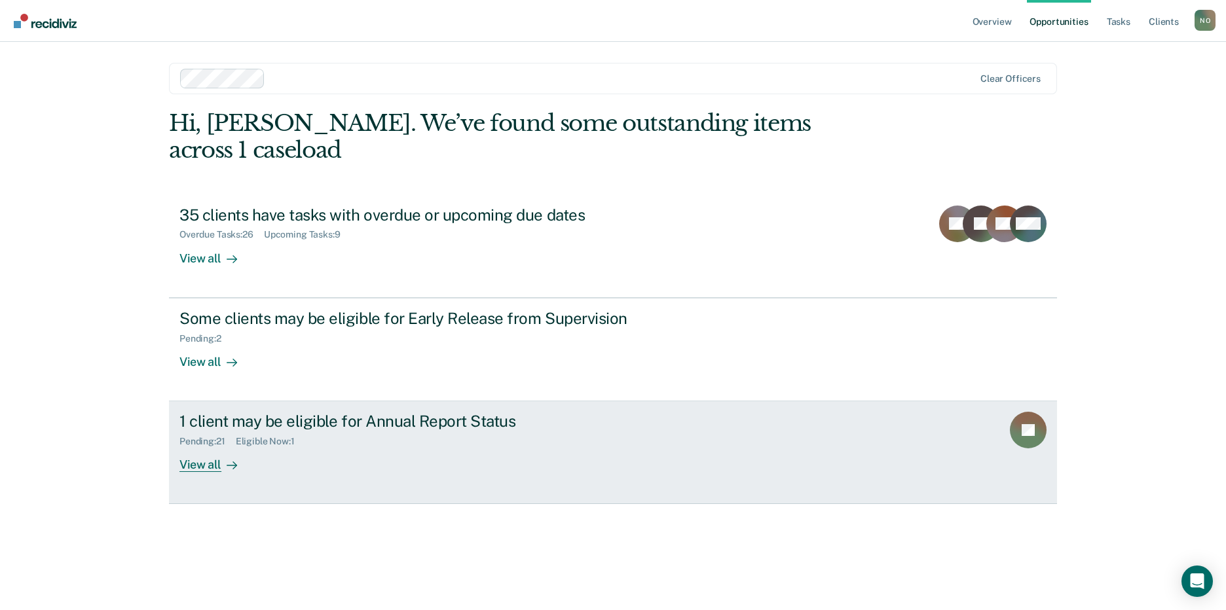
click at [231, 436] on div "Pending : 21" at bounding box center [207, 441] width 56 height 11
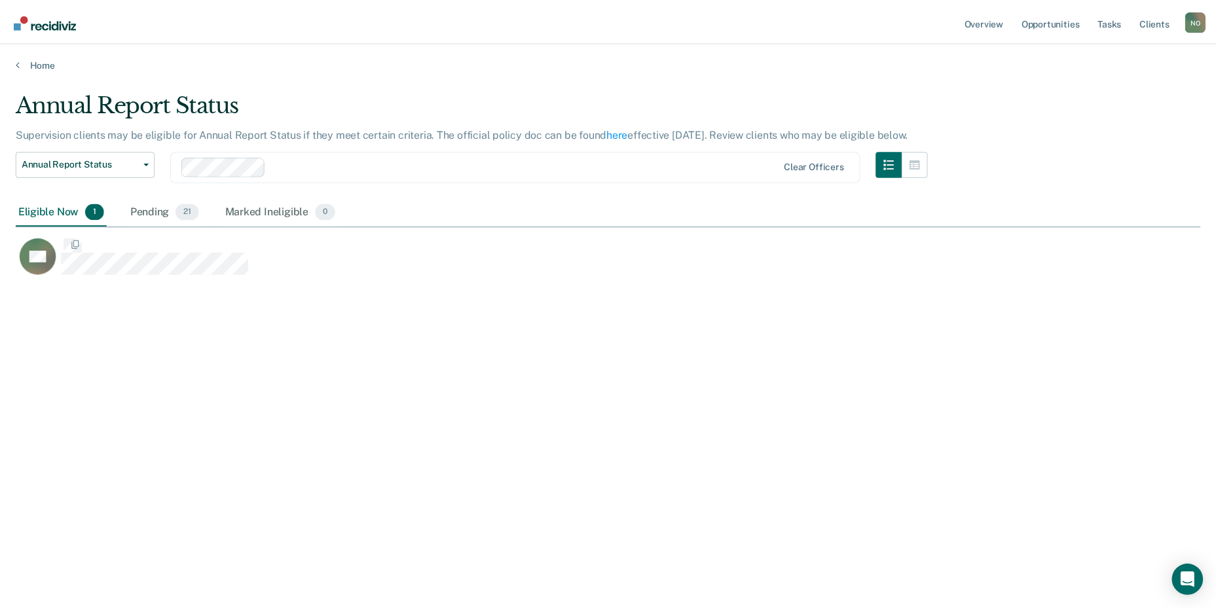
scroll to position [412, 1184]
click at [164, 217] on div "Pending 21" at bounding box center [165, 212] width 75 height 29
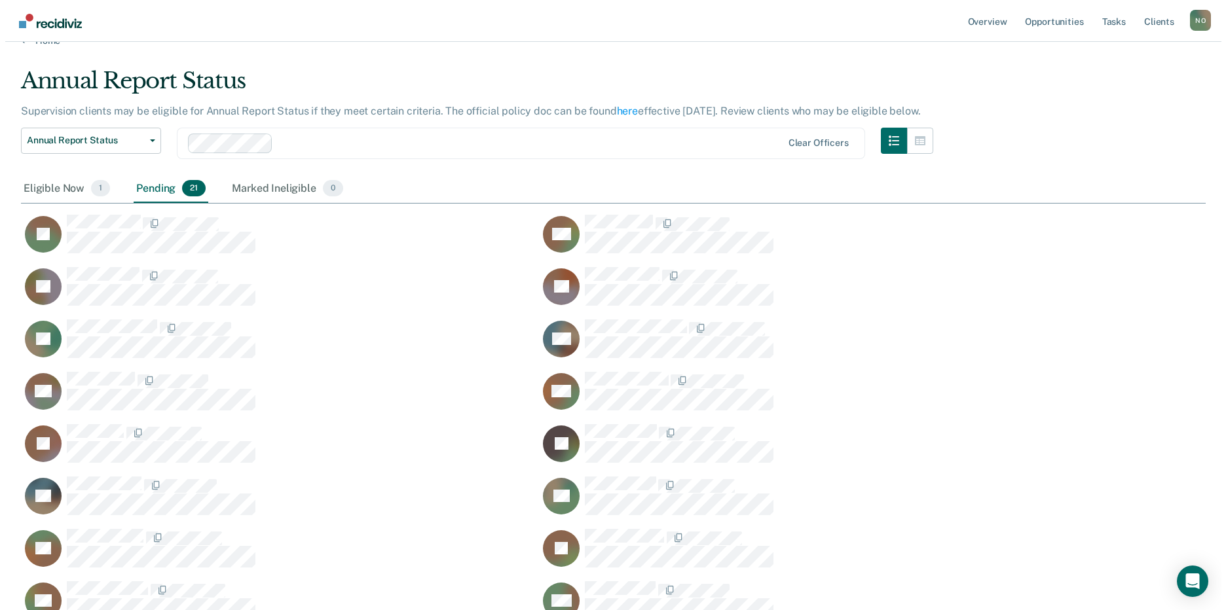
scroll to position [0, 0]
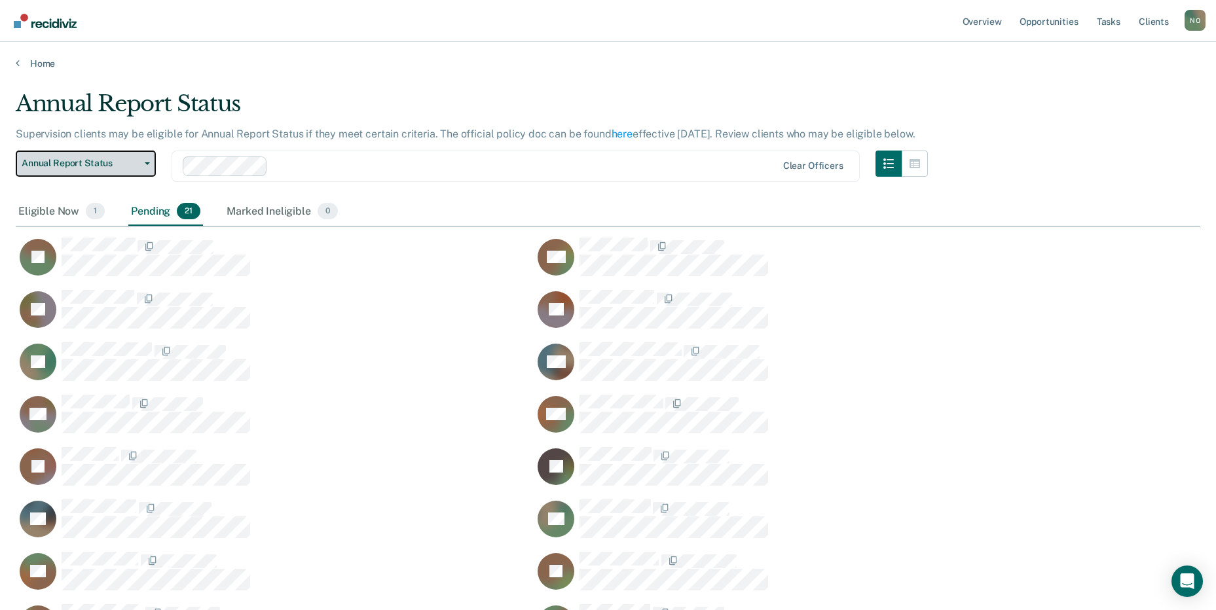
click at [145, 168] on button "Annual Report Status" at bounding box center [86, 164] width 140 height 26
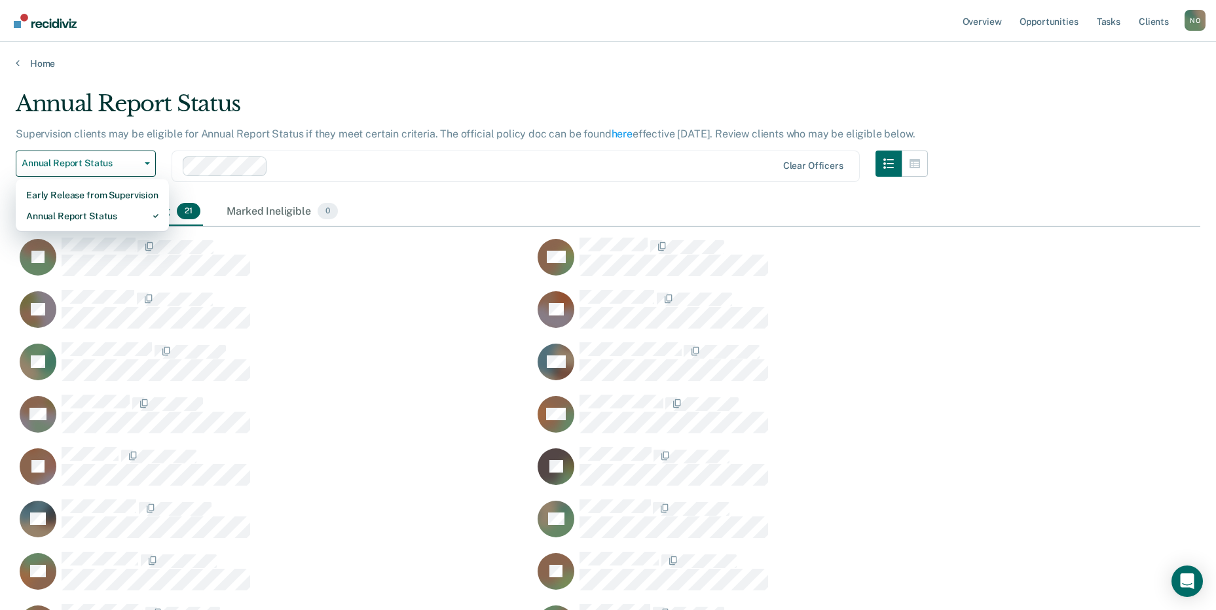
click at [396, 84] on main "Annual Report Status Supervision clients may be eligible for Annual Report Stat…" at bounding box center [608, 486] width 1216 height 834
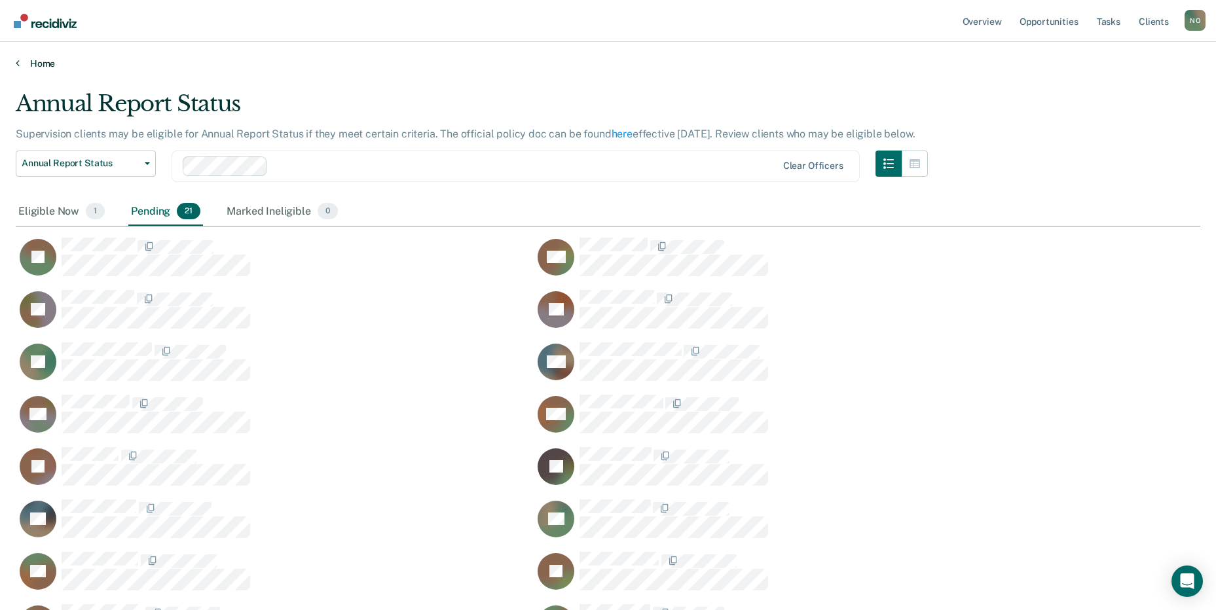
click at [36, 60] on link "Home" at bounding box center [608, 64] width 1184 height 12
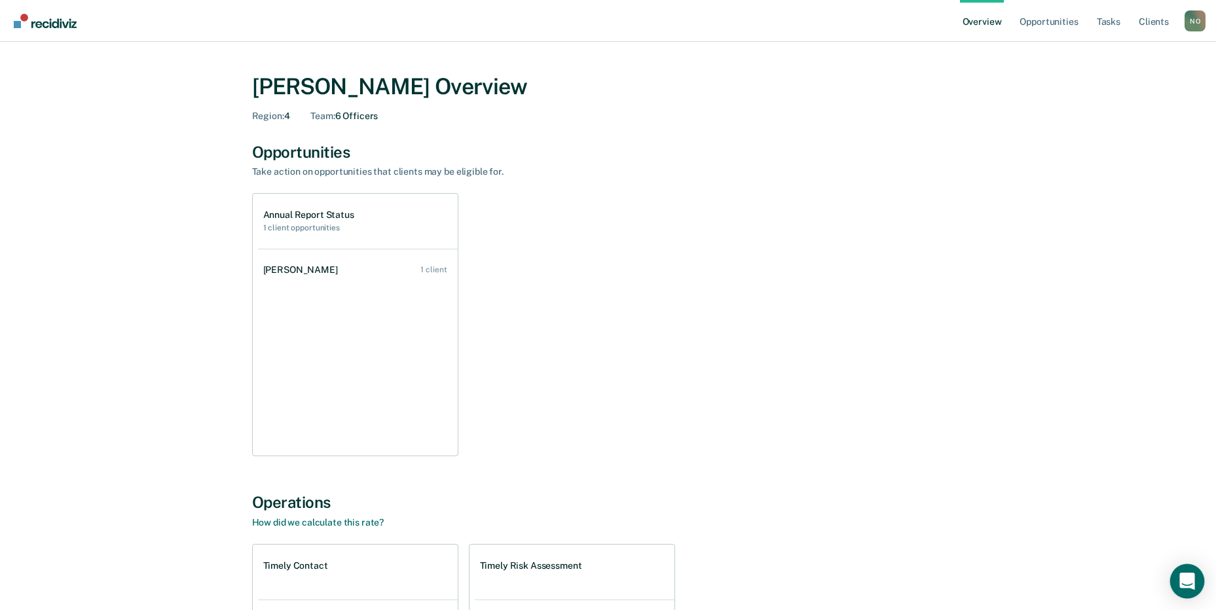
click at [1184, 579] on icon "Open Intercom Messenger" at bounding box center [1186, 581] width 15 height 17
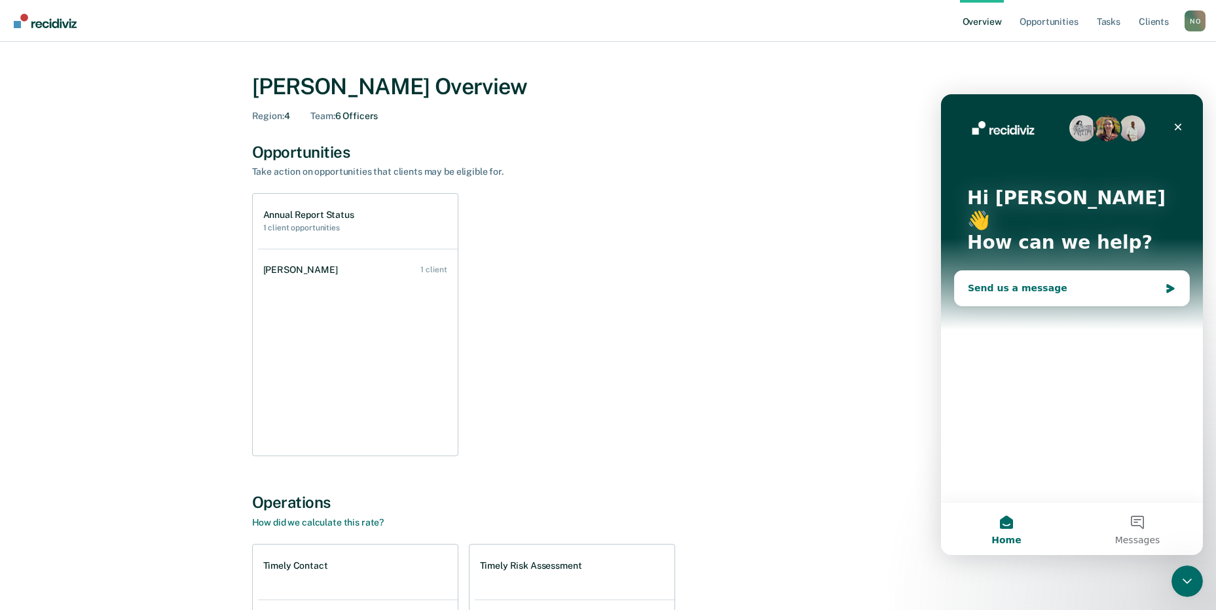
click at [1021, 282] on div "Send us a message" at bounding box center [1064, 289] width 192 height 14
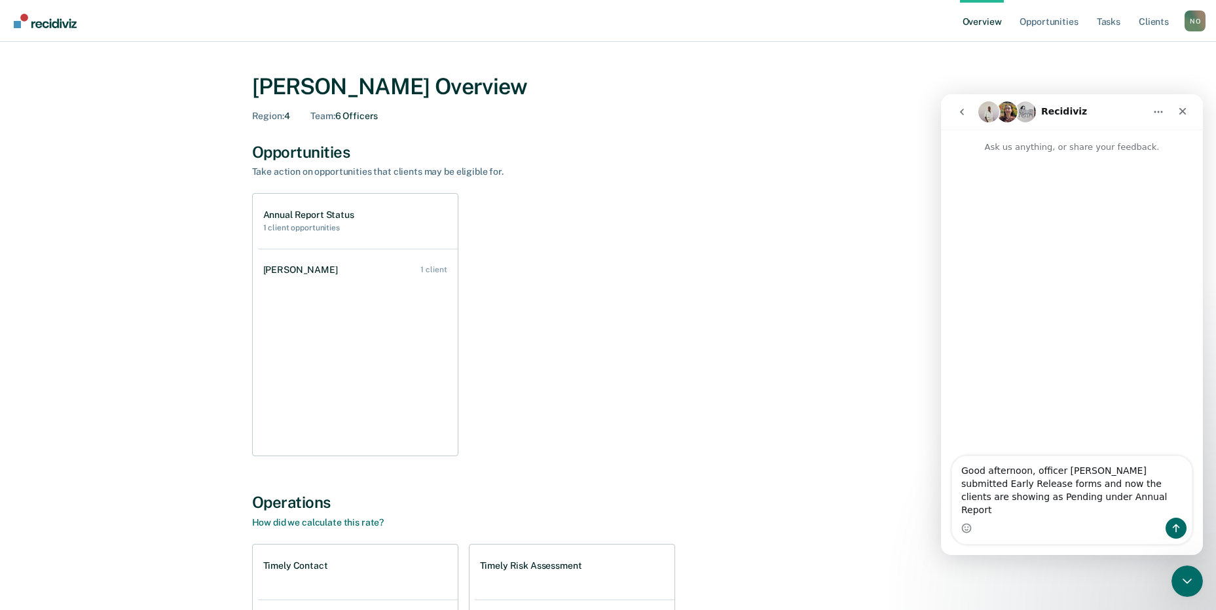
type textarea "Good afternoon, officer [PERSON_NAME] submitted Early Release forms and now the…"
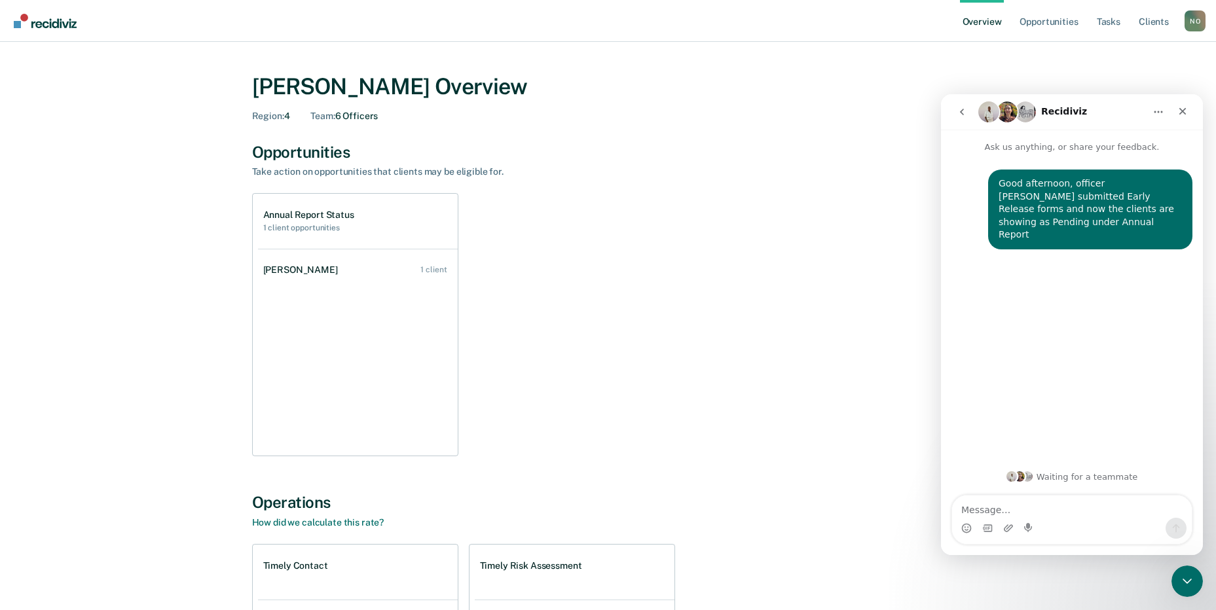
click at [716, 240] on div "Annual Report Status 1 client opportunities [PERSON_NAME] 1 client" at bounding box center [608, 324] width 712 height 263
